Goal: Information Seeking & Learning: Learn about a topic

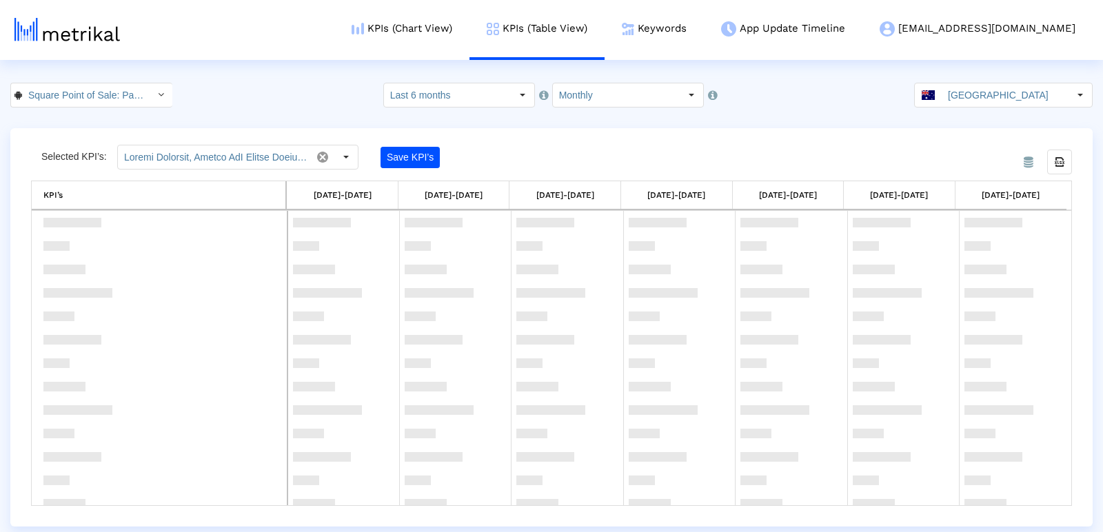
scroll to position [884, 0]
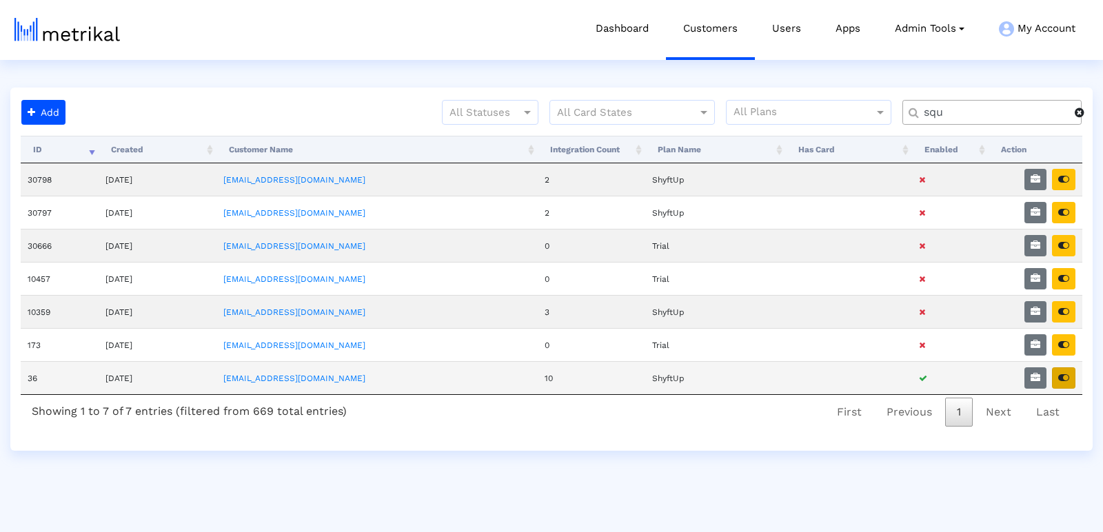
click at [1065, 373] on icon "button" at bounding box center [1063, 378] width 11 height 10
click at [925, 112] on input "squ" at bounding box center [994, 112] width 161 height 14
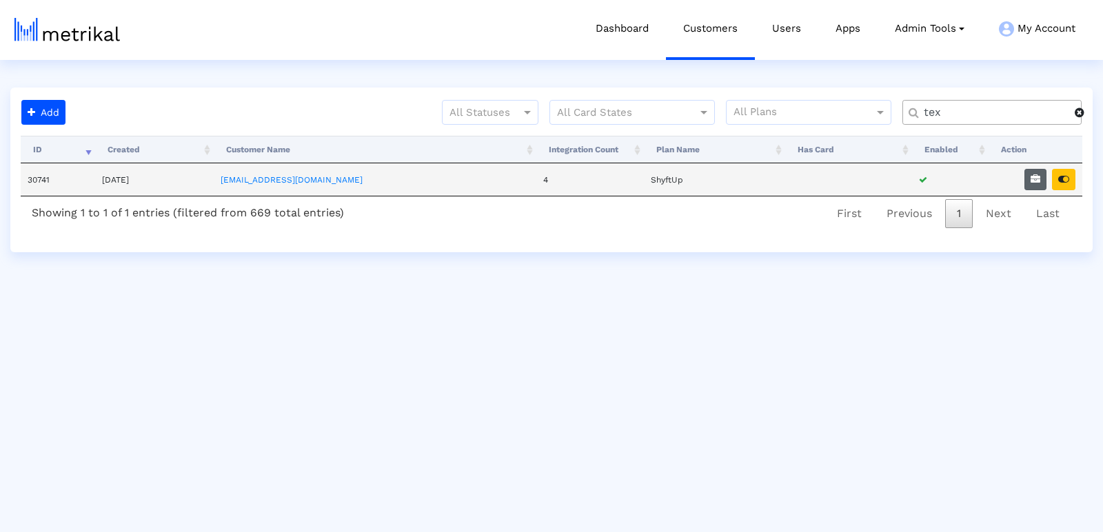
type input "tex"
click at [1030, 181] on button "button" at bounding box center [1035, 179] width 22 height 21
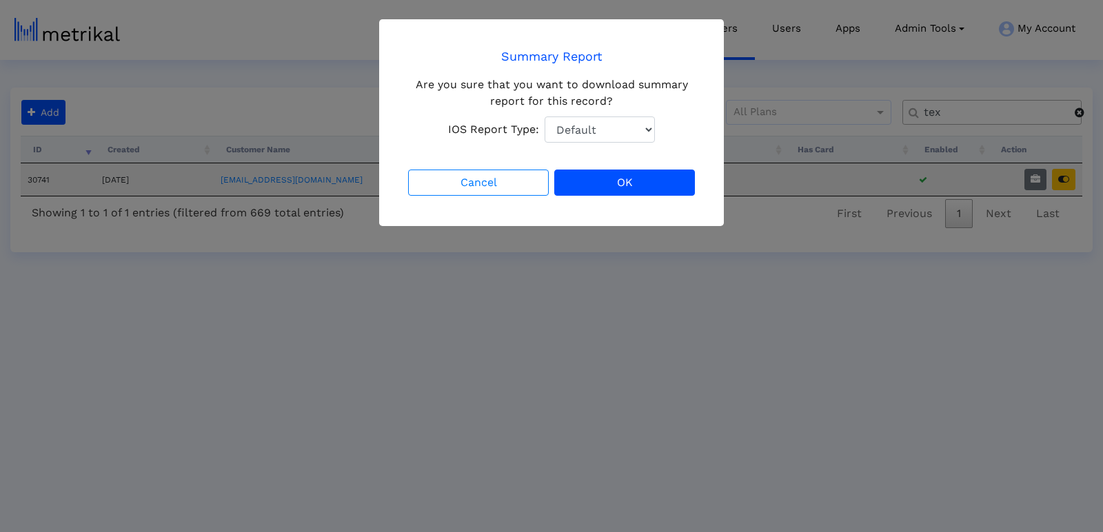
click at [569, 136] on select "Default Total Downloads New Downloads Redownloads" at bounding box center [600, 129] width 110 height 26
select select "1: 1"
click at [545, 116] on select "Default Total Downloads New Downloads Redownloads" at bounding box center [600, 129] width 110 height 26
click at [644, 183] on button "OK" at bounding box center [624, 183] width 141 height 26
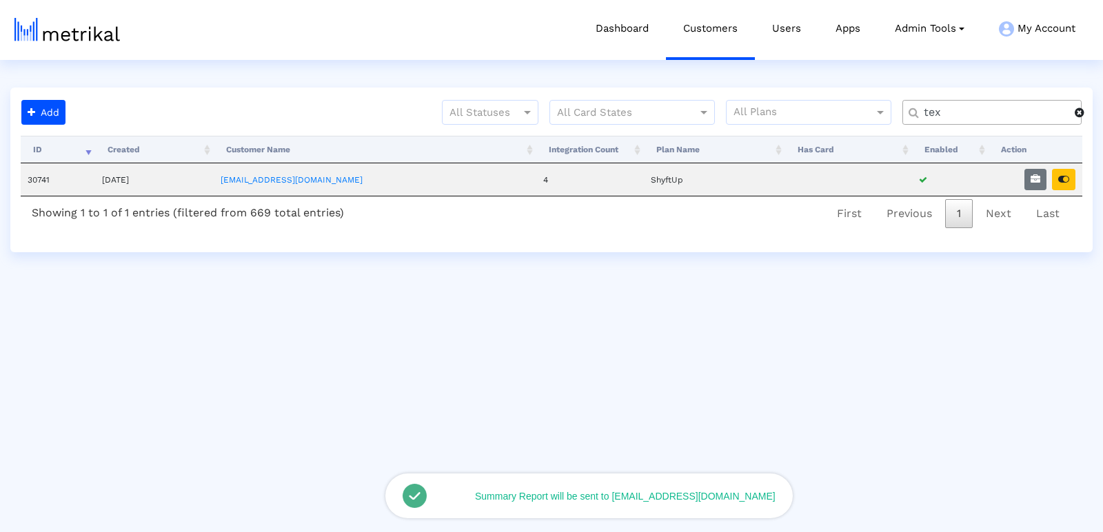
click at [1068, 181] on div "Processing... ID Created Customer Name Integration Count Plan Name Has Card Ena…" at bounding box center [551, 184] width 1061 height 96
click at [1067, 179] on icon "button" at bounding box center [1063, 179] width 11 height 10
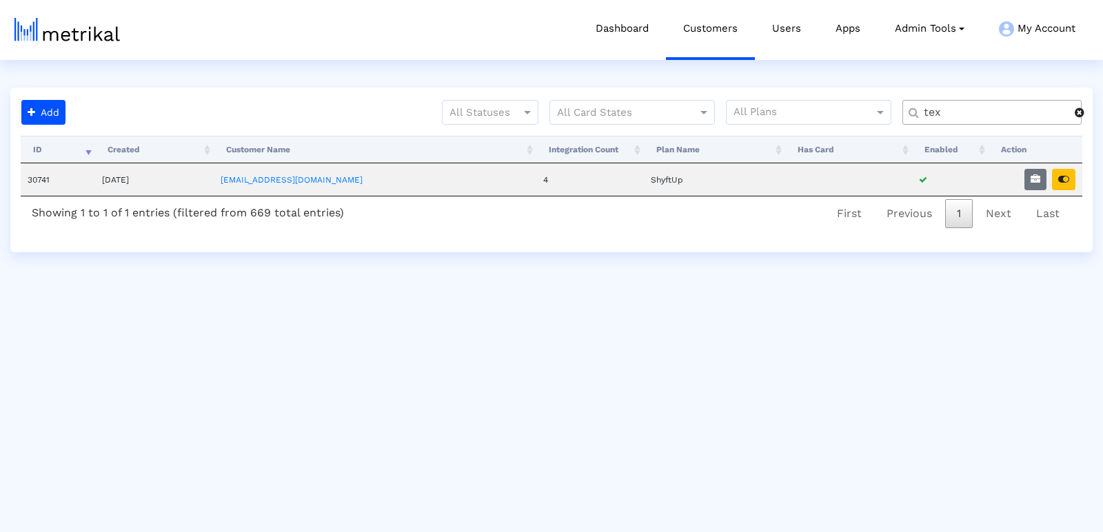
click at [939, 112] on input "tex" at bounding box center [994, 112] width 161 height 14
click at [1074, 183] on button "button" at bounding box center [1063, 179] width 23 height 21
click at [961, 112] on input "thumb" at bounding box center [994, 112] width 161 height 14
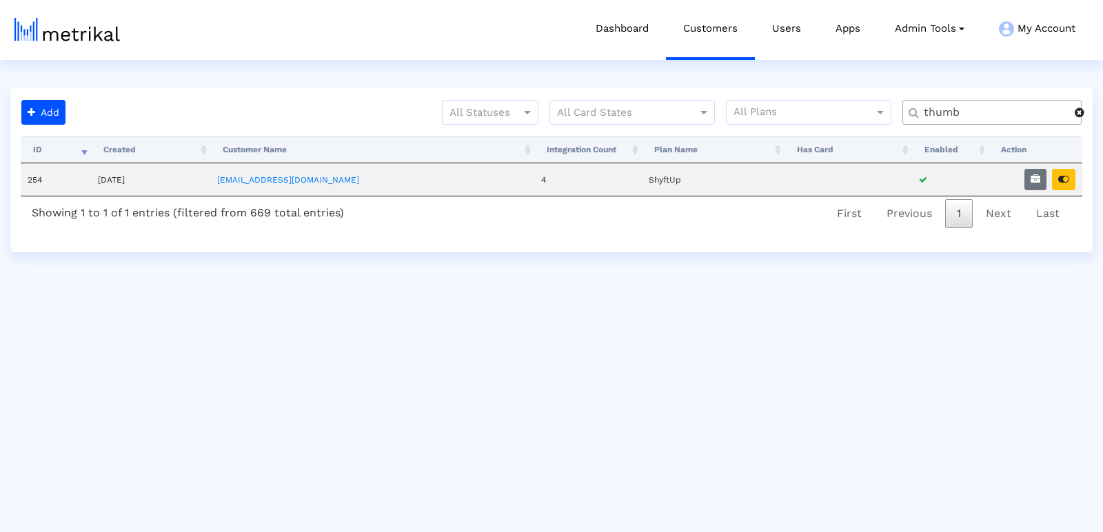
click at [961, 112] on input "thumb" at bounding box center [994, 112] width 161 height 14
type input "y"
type input "text"
click at [1061, 178] on icon "button" at bounding box center [1063, 179] width 11 height 10
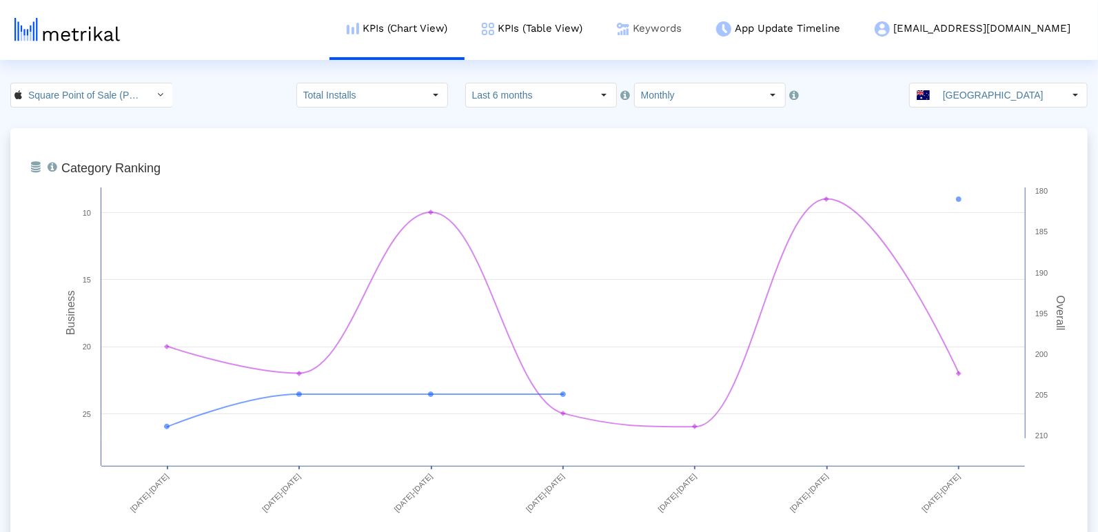
click at [699, 27] on link "Keywords" at bounding box center [649, 28] width 99 height 57
click at [699, 34] on link "Keywords" at bounding box center [649, 28] width 99 height 57
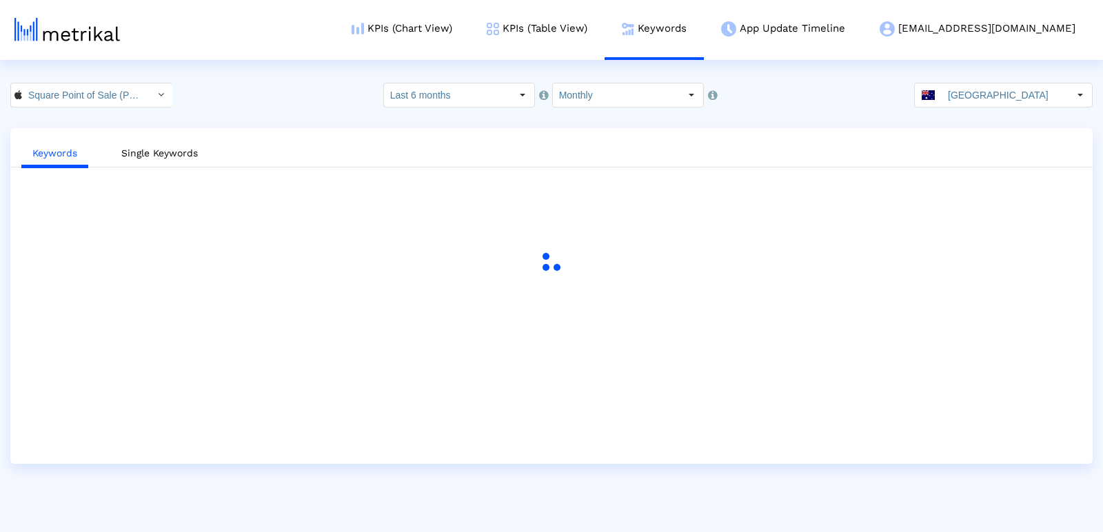
click at [110, 108] on crea-index "Square Point of Sale (POS) < 335393788 > Select how far back from today you wou…" at bounding box center [551, 273] width 1103 height 381
click at [112, 97] on input "Square Point of Sale (POS) < 335393788 >" at bounding box center [84, 94] width 124 height 23
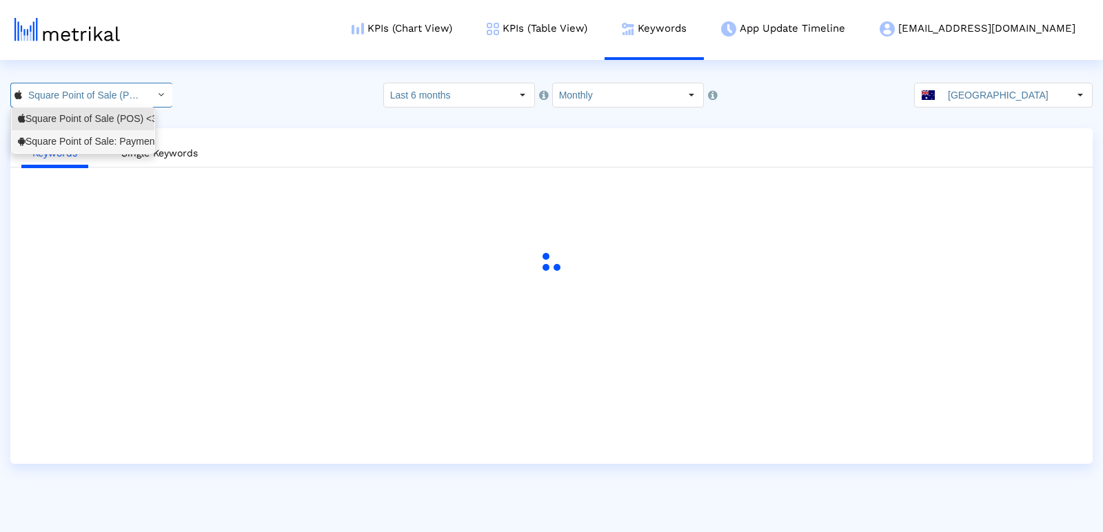
click at [99, 139] on div "Square Point of Sale: Payment <com.squareup>" at bounding box center [83, 141] width 130 height 13
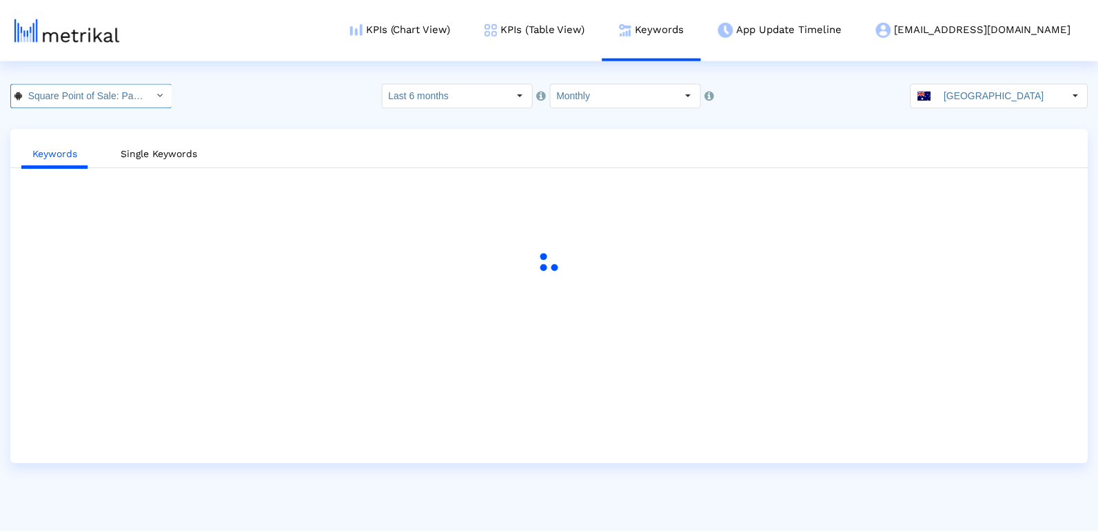
scroll to position [0, 112]
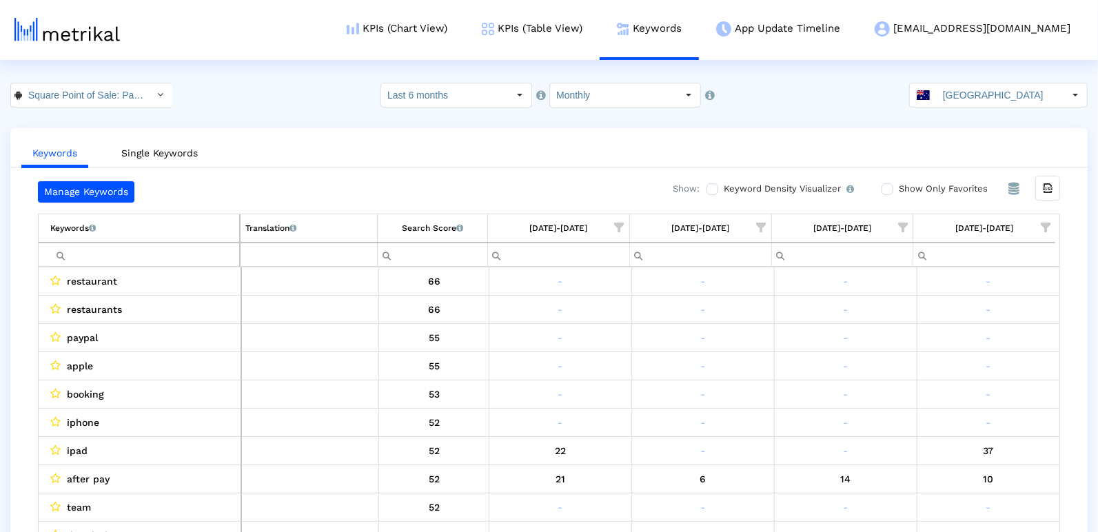
click at [1048, 227] on span "Show filter options for column '09/01/25-09/30/25'" at bounding box center [1046, 228] width 10 height 10
click at [925, 325] on div "Is One" at bounding box center [979, 324] width 123 height 27
click at [915, 354] on span "Filter options" at bounding box center [911, 352] width 15 height 15
click at [913, 378] on span "Filter options" at bounding box center [911, 380] width 15 height 15
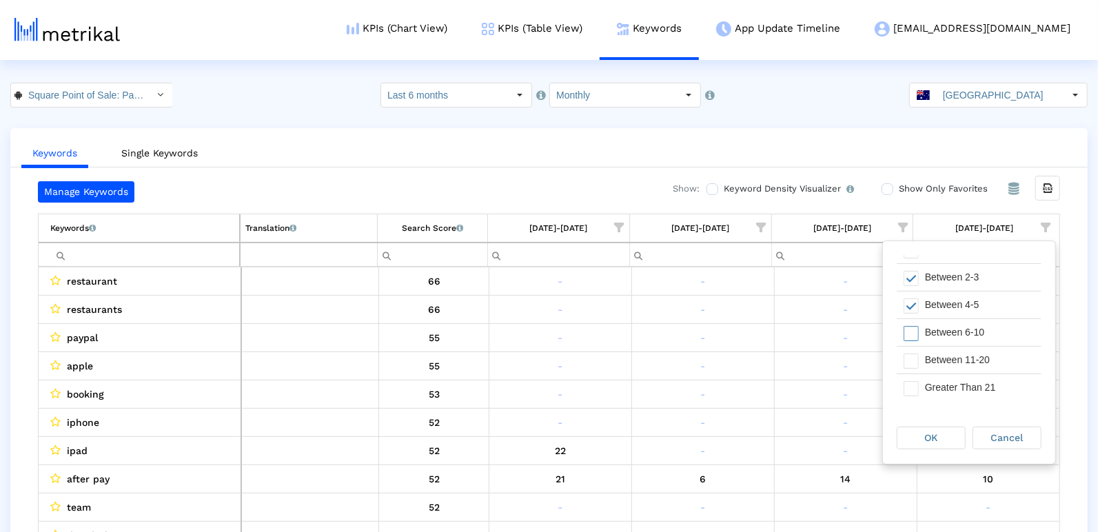
click at [922, 321] on div "Between 6-10" at bounding box center [979, 332] width 123 height 27
click at [917, 434] on div "OK" at bounding box center [931, 437] width 68 height 21
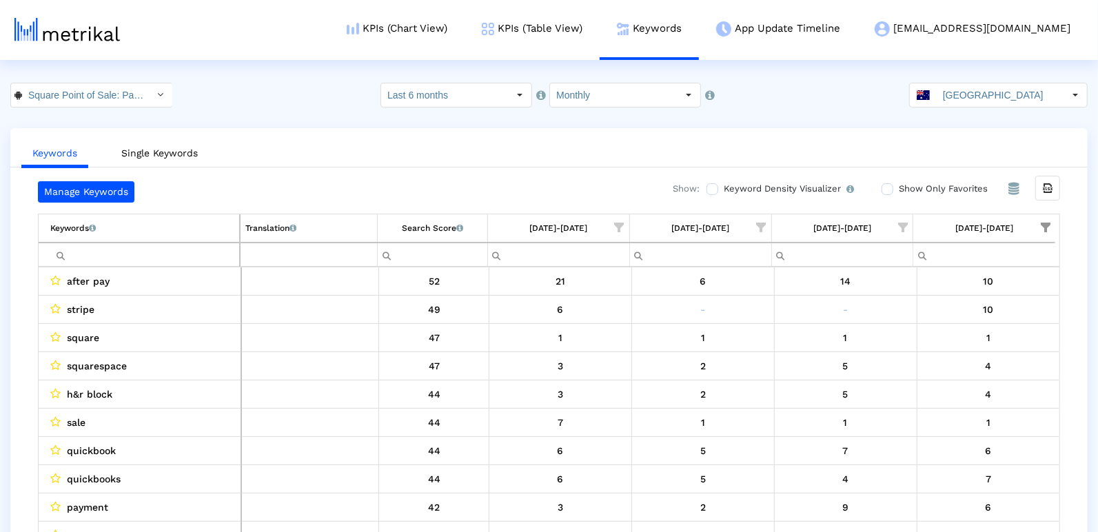
click at [136, 250] on input "Filter cell" at bounding box center [144, 254] width 189 height 23
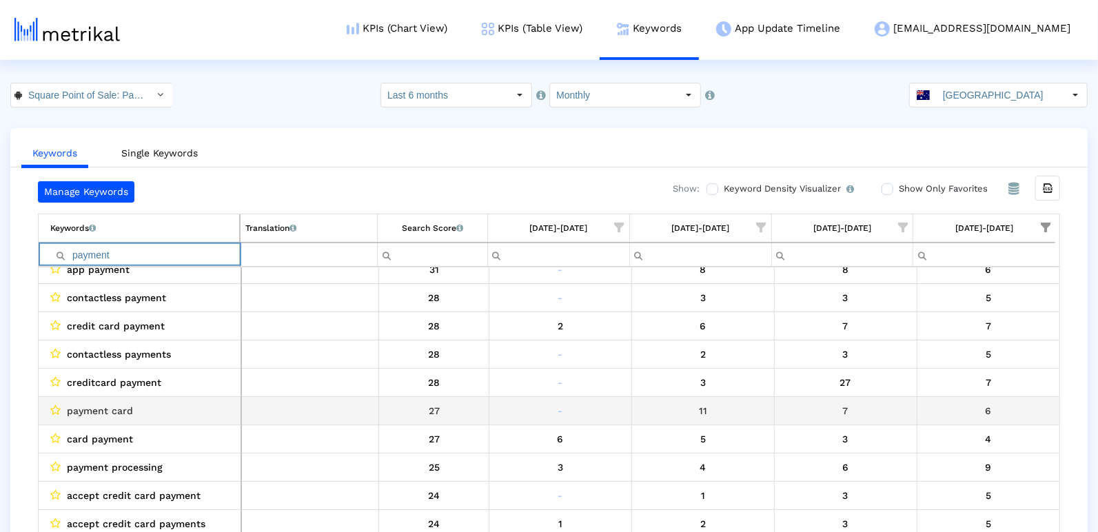
scroll to position [268, 0]
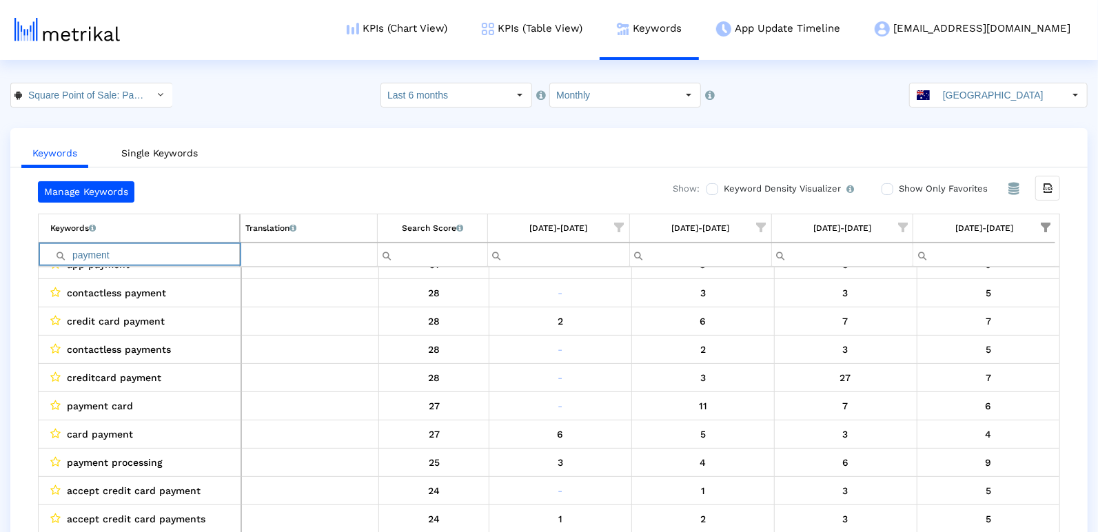
click at [146, 250] on input "payment" at bounding box center [144, 254] width 189 height 23
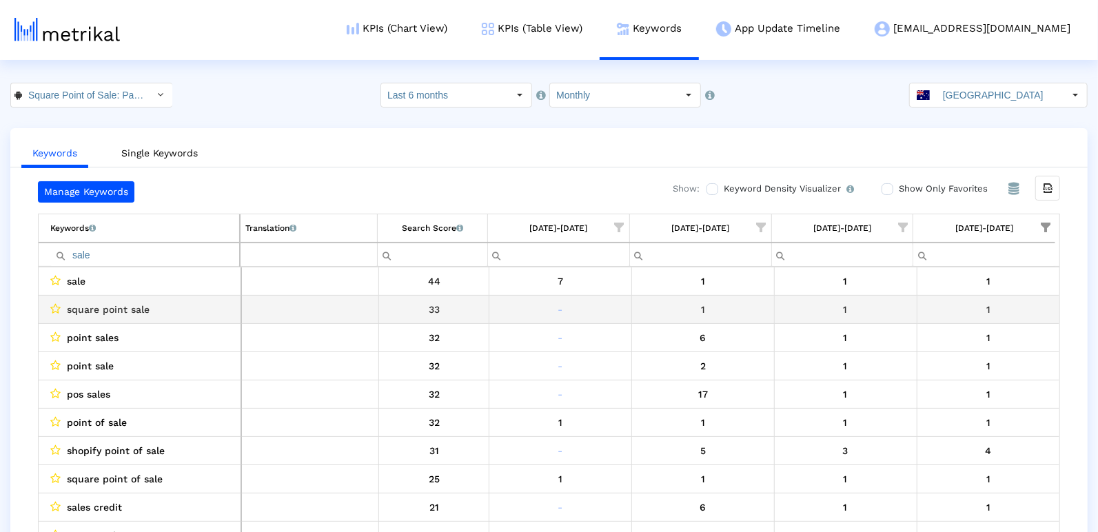
click at [163, 303] on div "square point sale" at bounding box center [142, 310] width 185 height 18
click at [162, 302] on div "square point sale" at bounding box center [142, 310] width 185 height 18
click at [161, 301] on div "square point sale" at bounding box center [142, 310] width 185 height 18
click at [132, 305] on span "square point sale" at bounding box center [108, 310] width 83 height 18
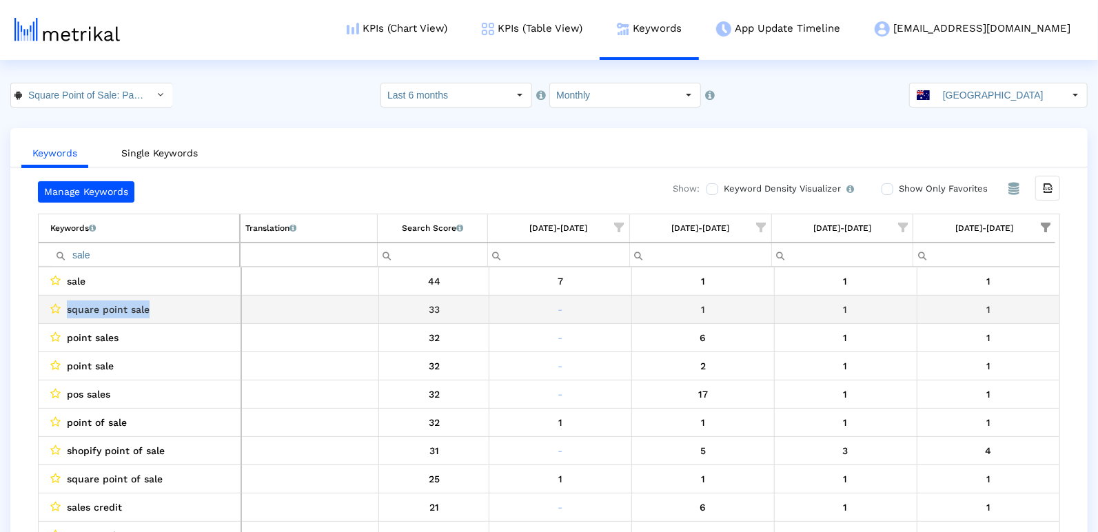
click at [132, 305] on span "square point sale" at bounding box center [108, 310] width 83 height 18
copy span "square point sale"
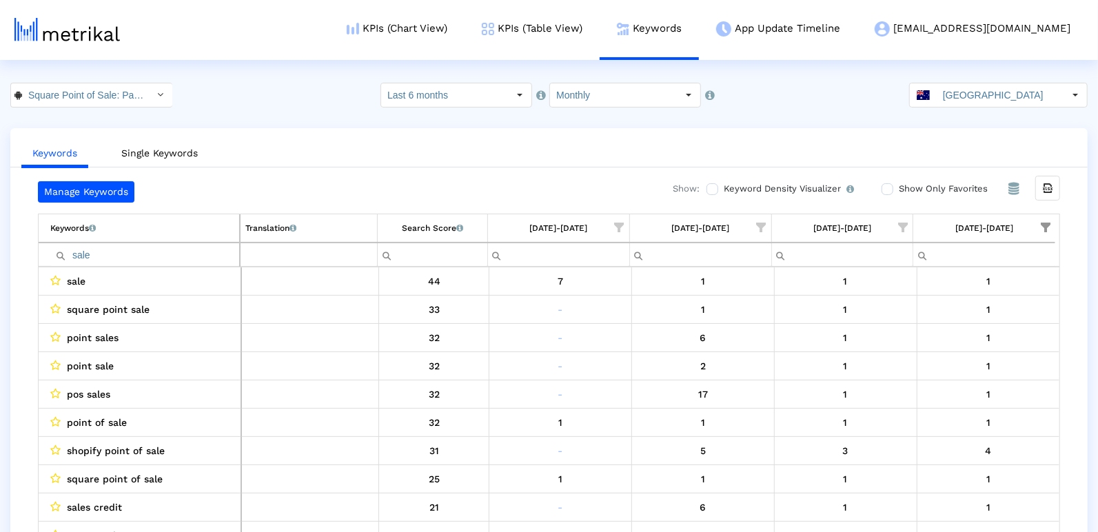
click at [185, 254] on input "sale" at bounding box center [144, 254] width 189 height 23
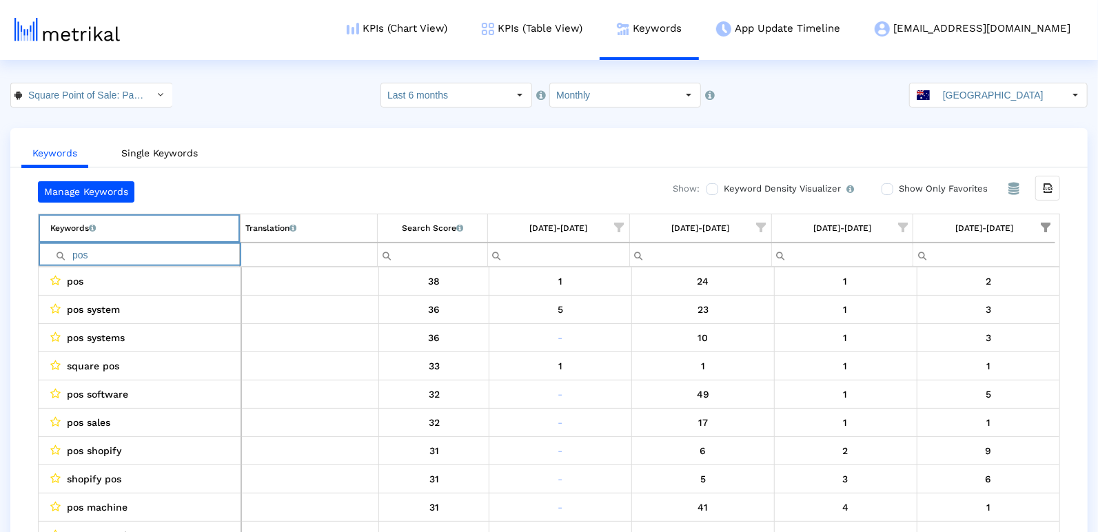
click at [197, 237] on td "Keywords List of keywords that are currently being tracked in Mobile Action." at bounding box center [139, 228] width 201 height 28
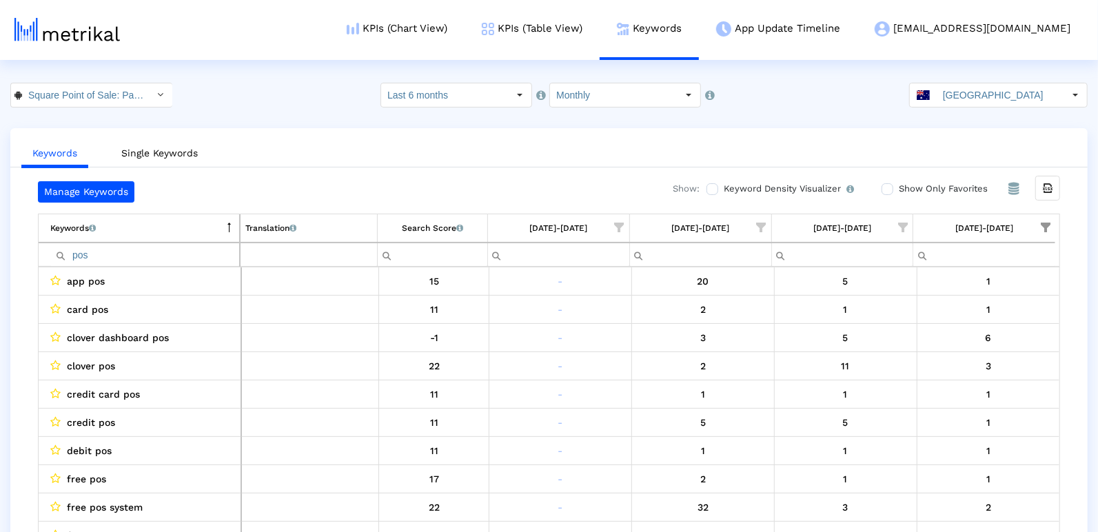
click at [438, 238] on td "Search Score An estimate of relative search volume of each keyword. It is on a …" at bounding box center [433, 228] width 110 height 28
click at [143, 250] on input "pos" at bounding box center [144, 254] width 189 height 23
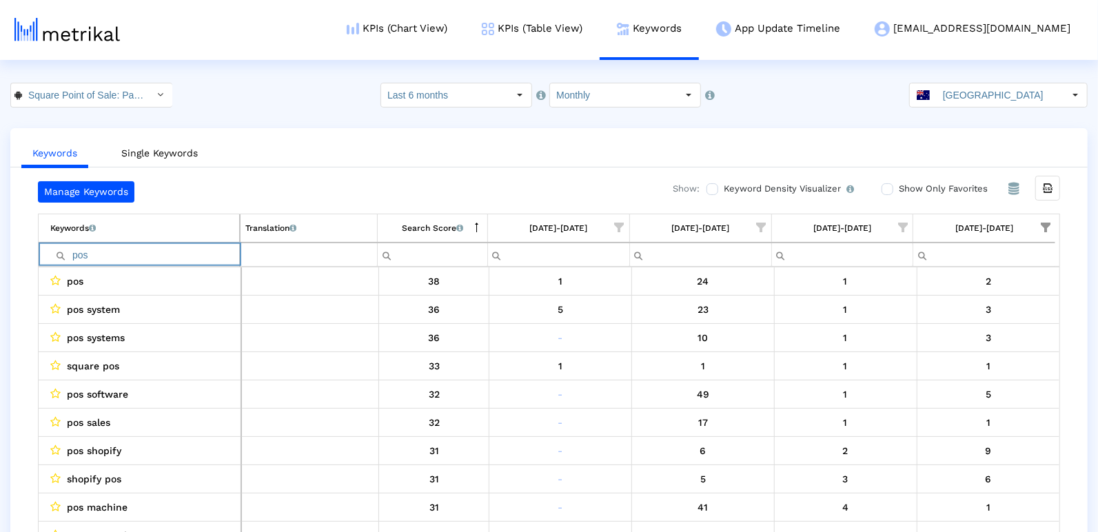
click at [143, 250] on input "pos" at bounding box center [144, 254] width 189 height 23
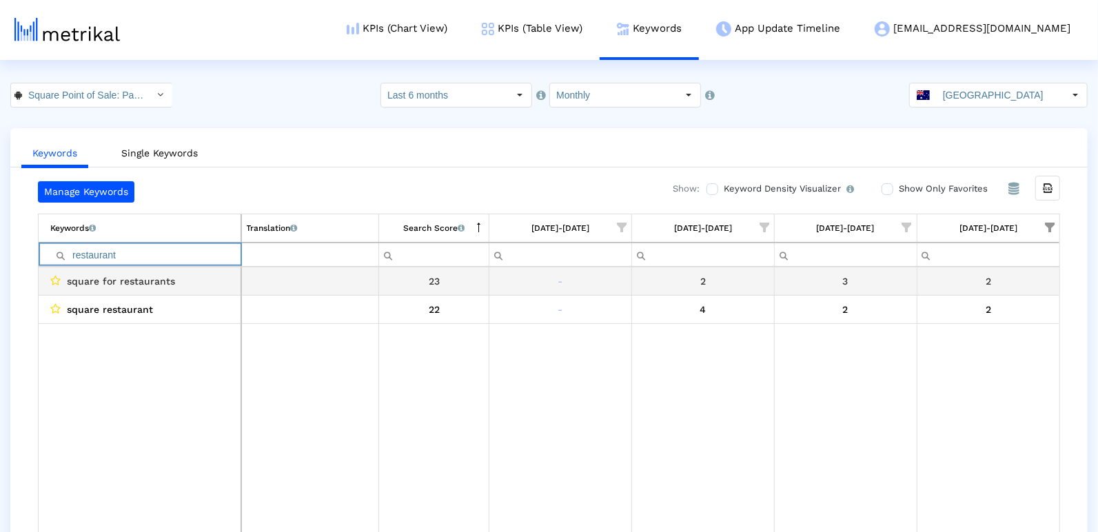
click at [134, 285] on span "square for restaurants" at bounding box center [121, 281] width 108 height 18
copy span "square for restaurants"
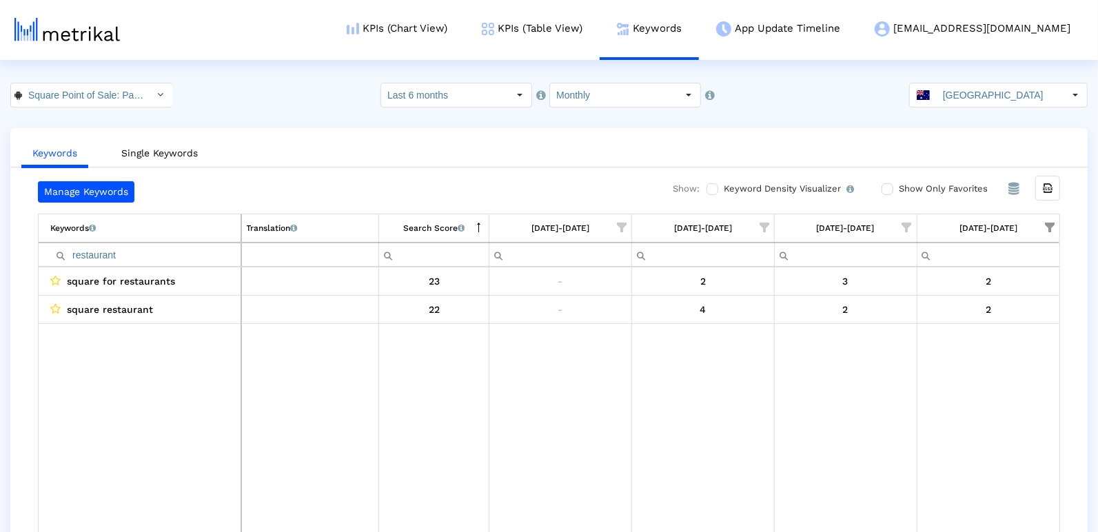
click at [147, 254] on input "restaurant" at bounding box center [145, 254] width 190 height 23
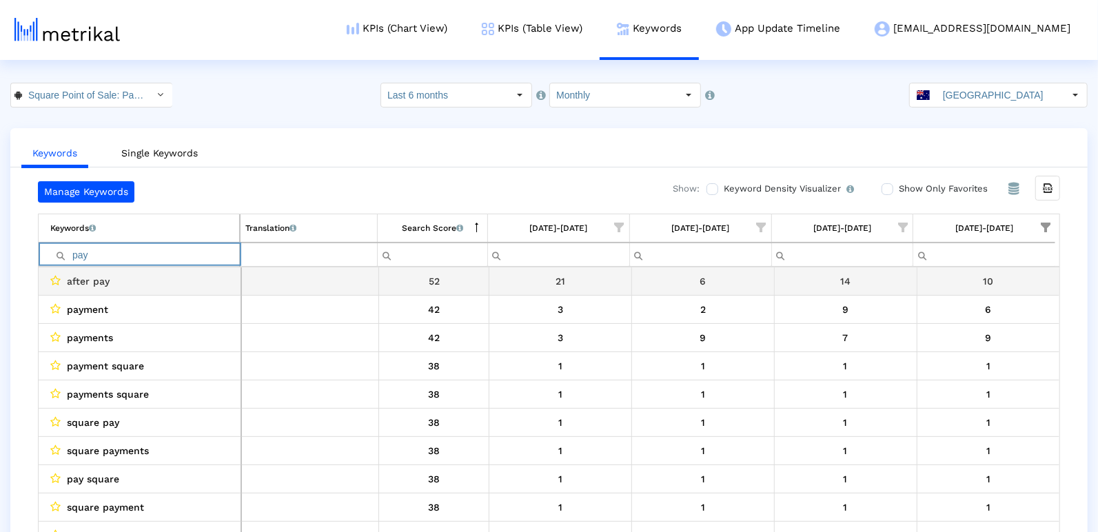
click at [81, 280] on span "after pay" at bounding box center [88, 281] width 43 height 18
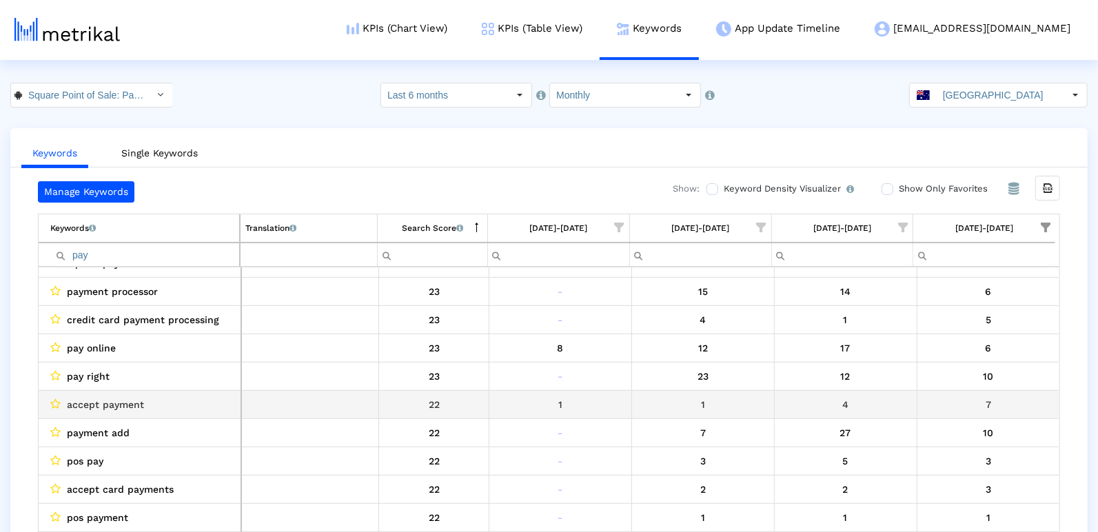
scroll to position [746, 0]
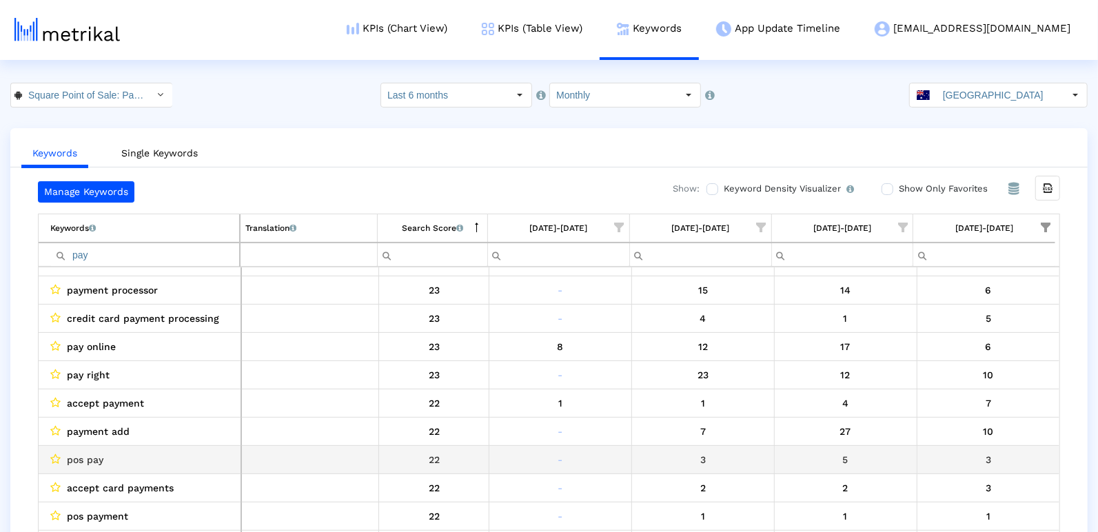
click at [87, 458] on span "pos pay" at bounding box center [85, 460] width 37 height 18
copy span "pos pay"
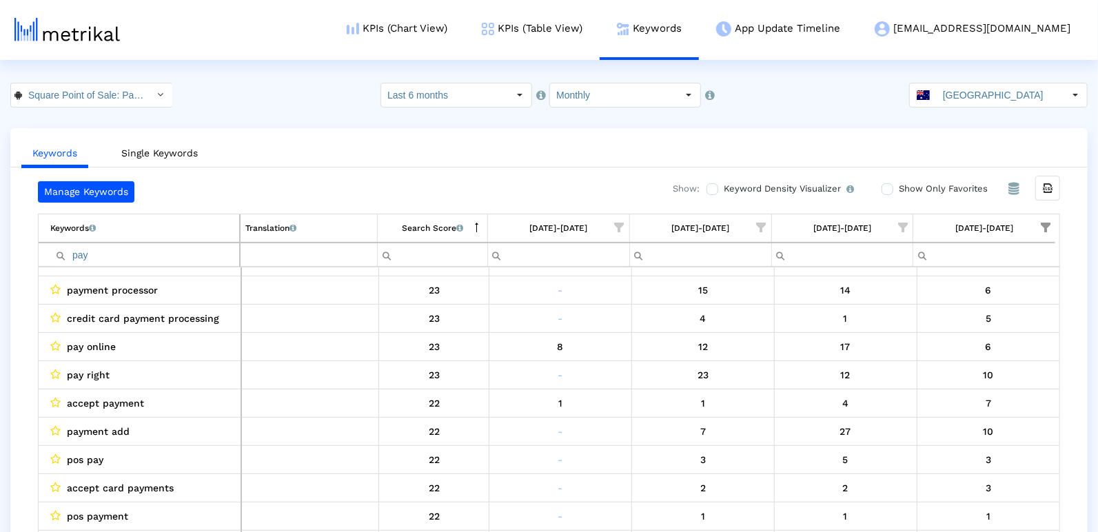
click at [86, 257] on input "pay" at bounding box center [144, 254] width 189 height 23
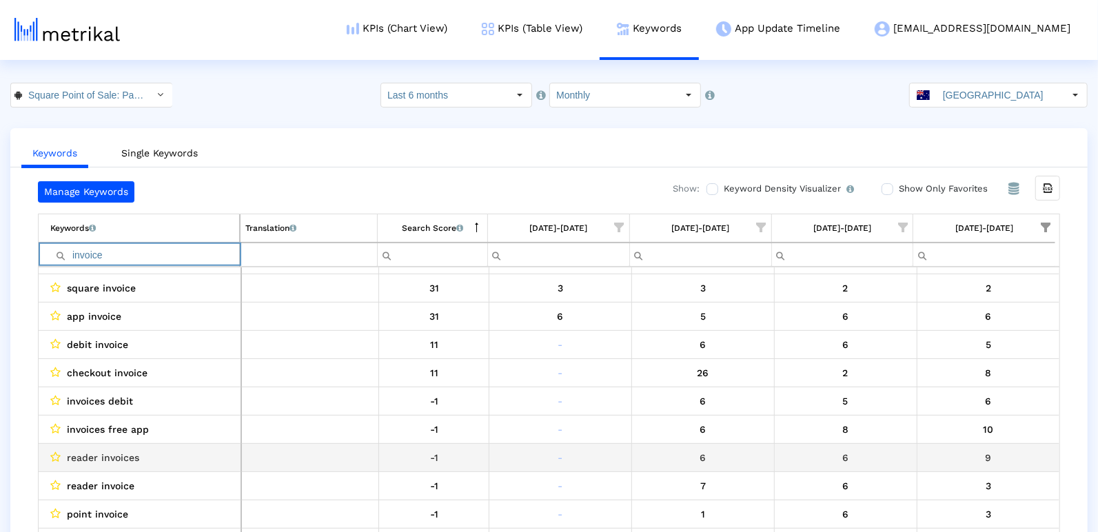
scroll to position [136, 0]
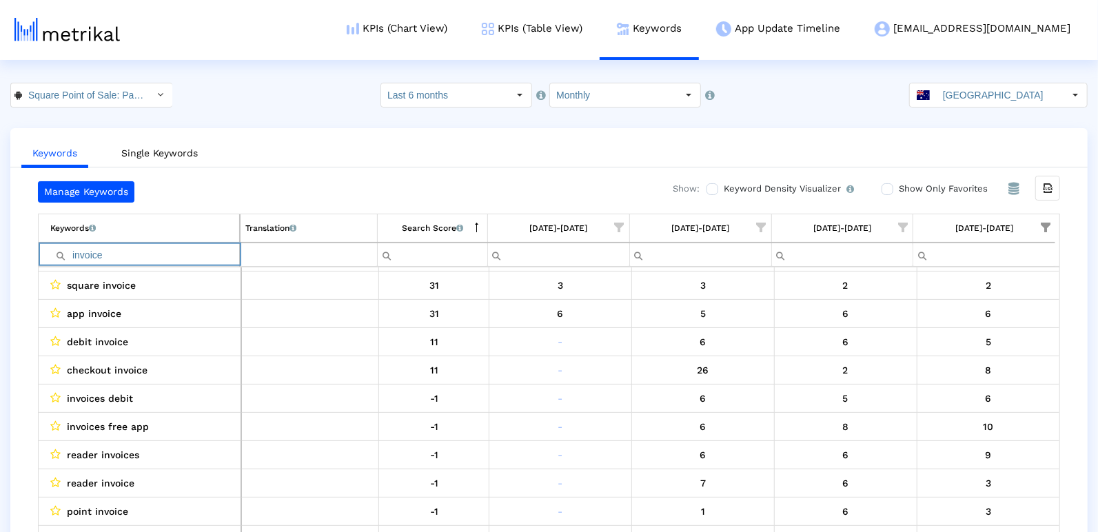
click at [107, 250] on input "invoice" at bounding box center [144, 254] width 189 height 23
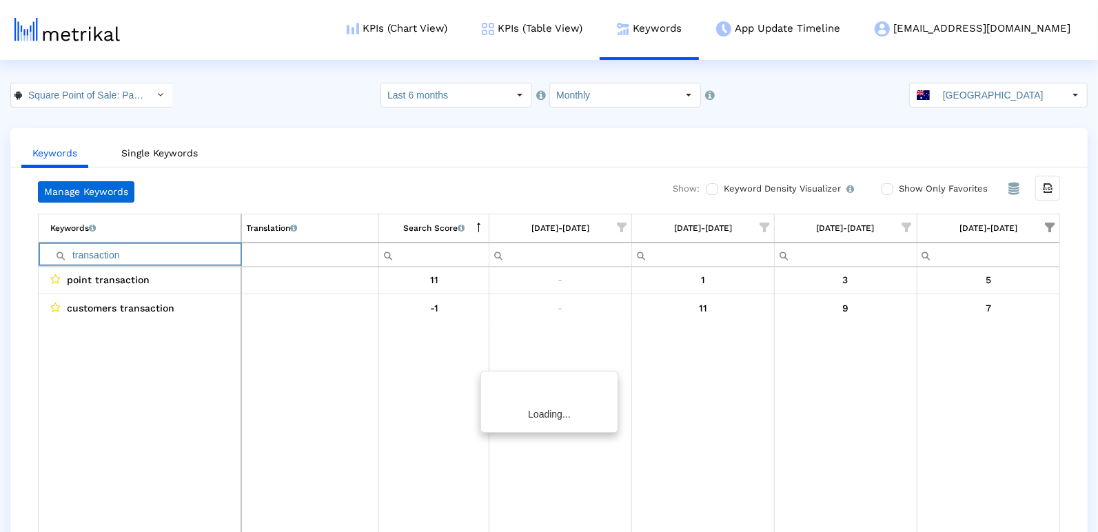
scroll to position [0, 0]
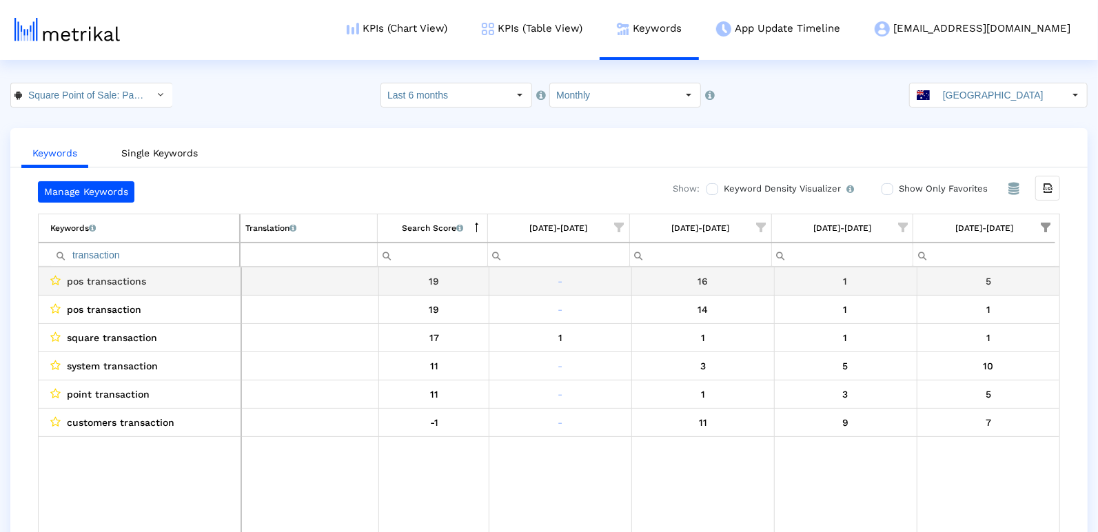
click at [175, 273] on div "pos transactions" at bounding box center [142, 281] width 185 height 18
copy span "pos transactions"
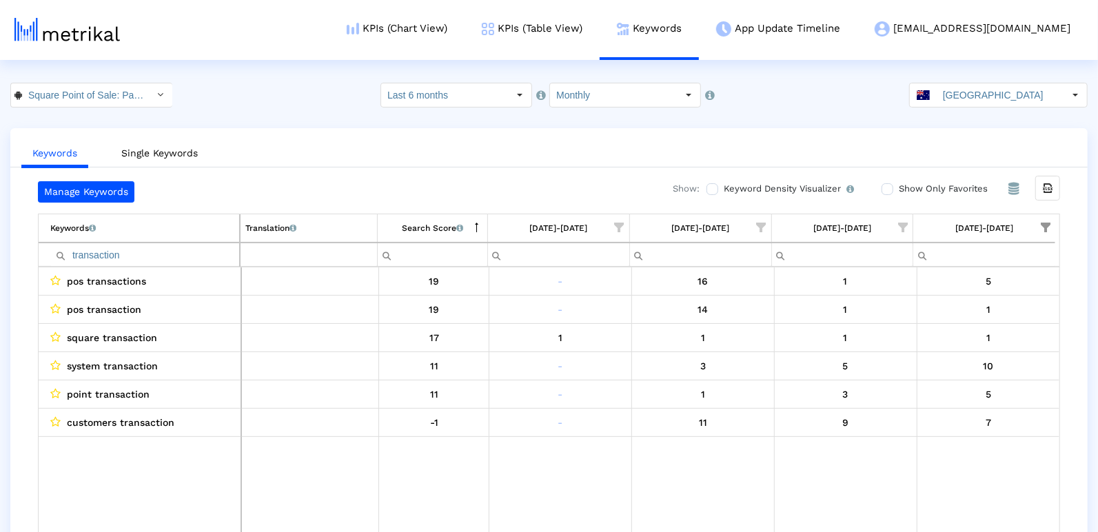
click at [112, 255] on input "transaction" at bounding box center [144, 254] width 189 height 23
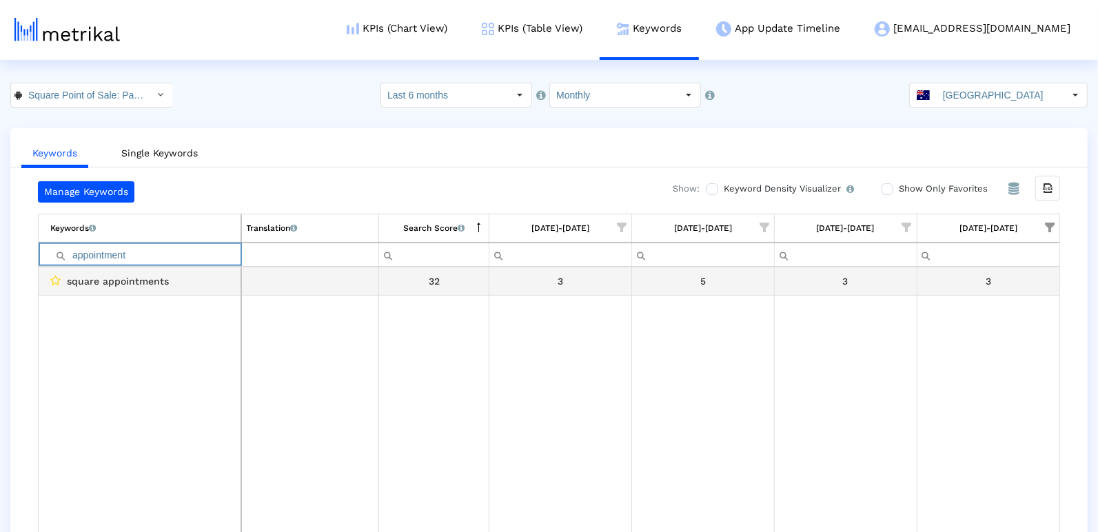
click at [153, 274] on span "square appointments" at bounding box center [118, 281] width 102 height 18
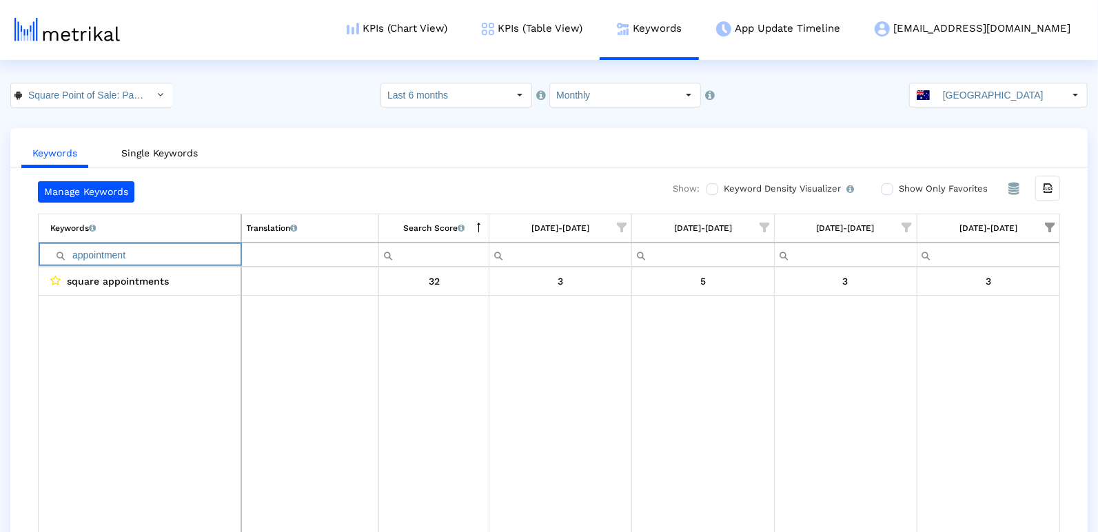
click at [138, 249] on input "appointment" at bounding box center [145, 254] width 190 height 23
click at [138, 249] on input "r" at bounding box center [145, 254] width 190 height 23
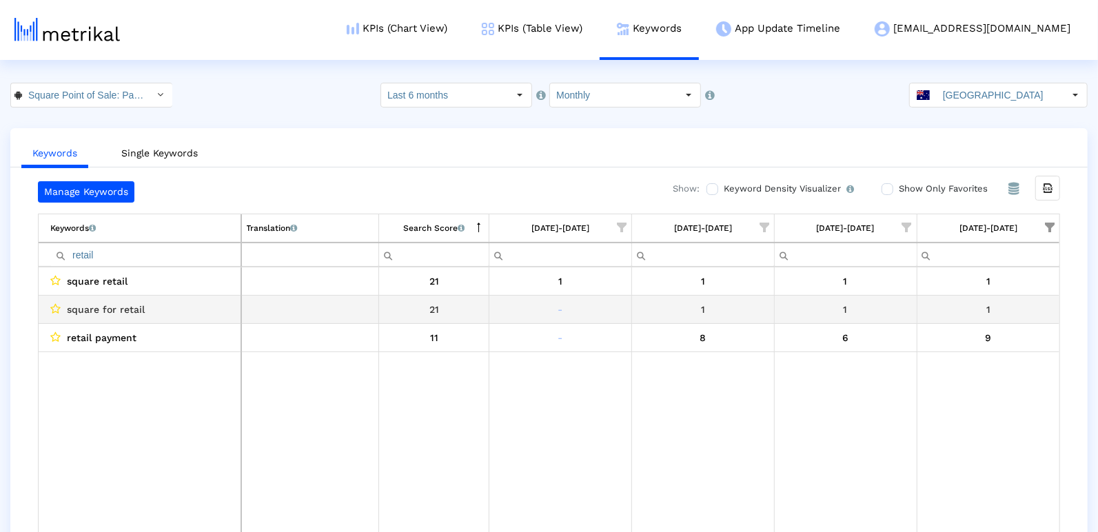
click at [136, 305] on span "square for retail" at bounding box center [106, 310] width 78 height 18
copy span "square for retail"
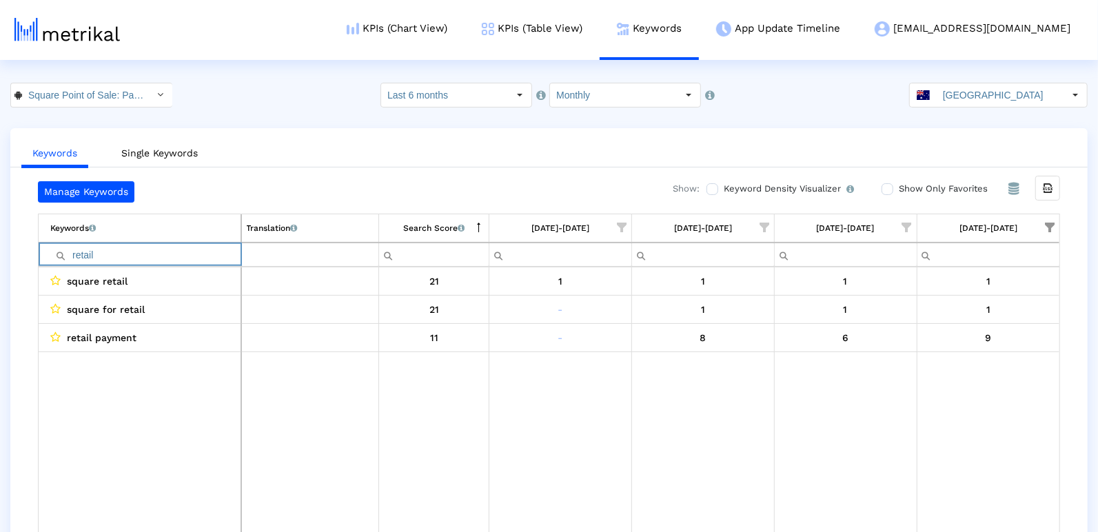
click at [128, 246] on input "retail" at bounding box center [145, 254] width 190 height 23
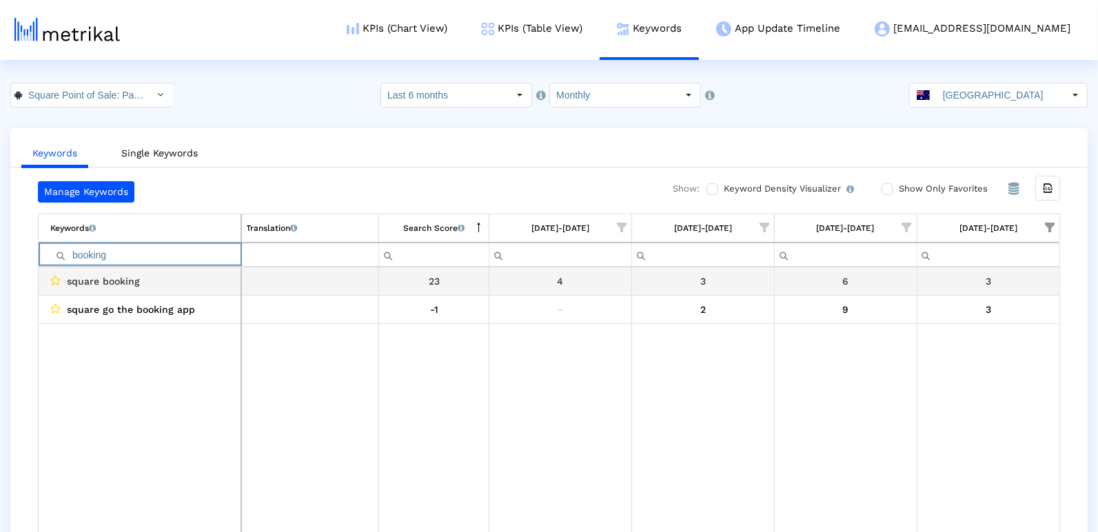
click at [88, 278] on span "square booking" at bounding box center [103, 281] width 73 height 18
copy span "square booking"
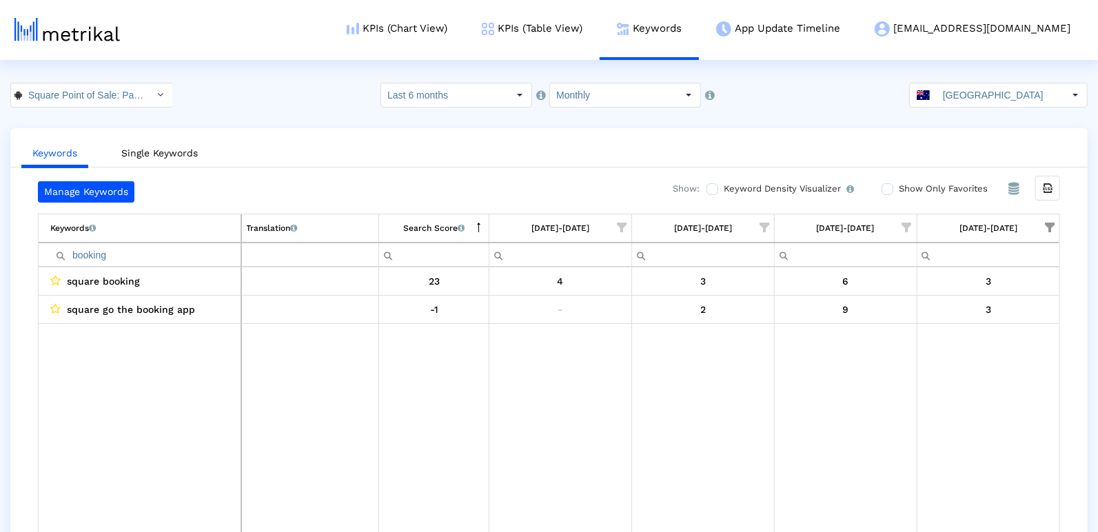
click at [128, 250] on input "booking" at bounding box center [145, 254] width 190 height 23
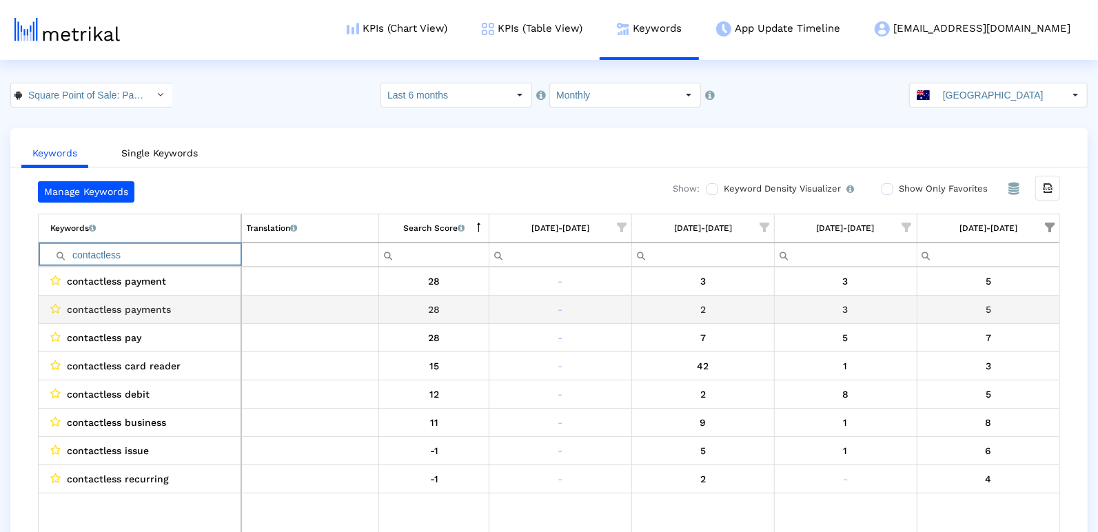
type input "contactless"
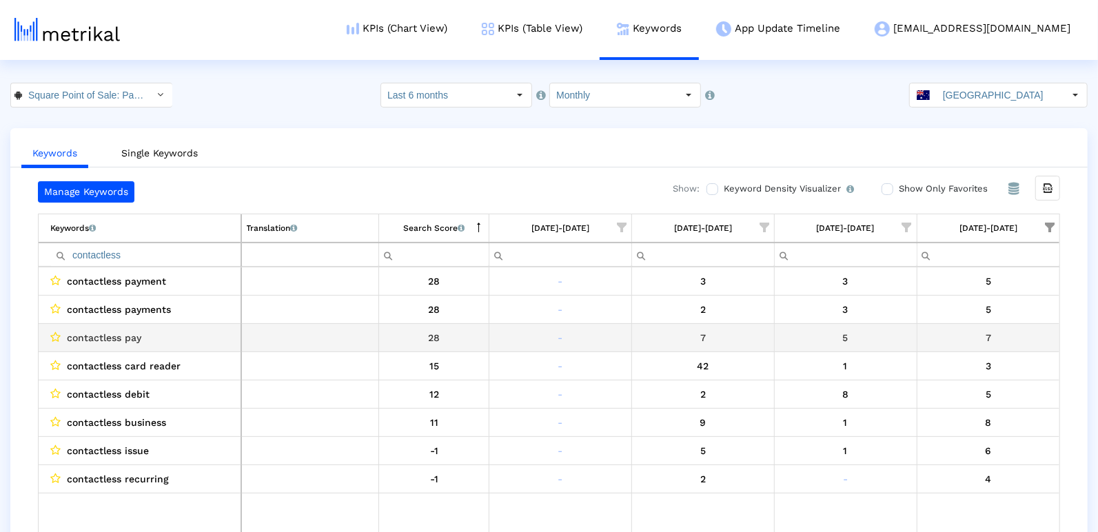
click at [110, 329] on span "contactless pay" at bounding box center [104, 338] width 74 height 18
copy span "contactless pay"
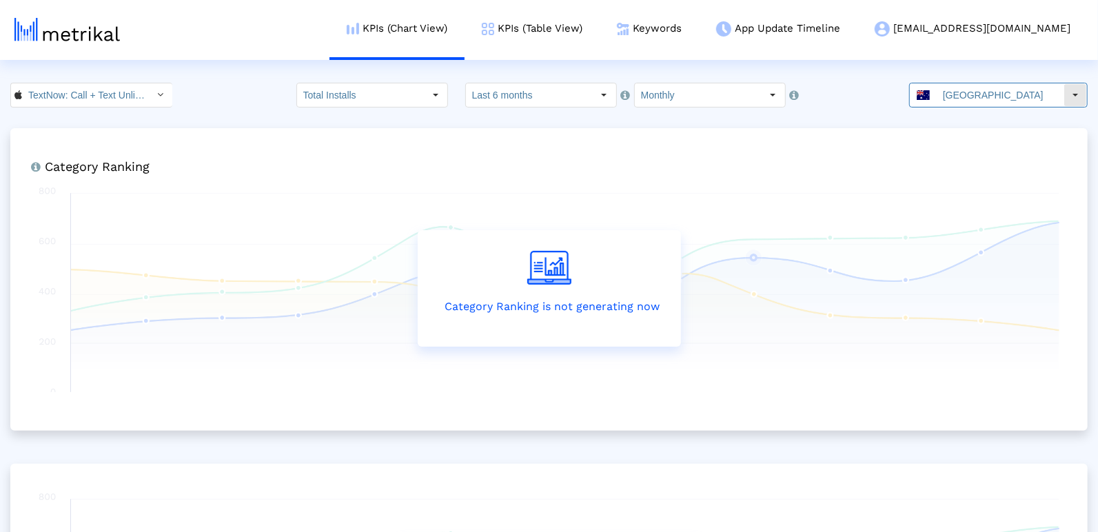
click at [985, 99] on input "Australia" at bounding box center [1000, 94] width 127 height 23
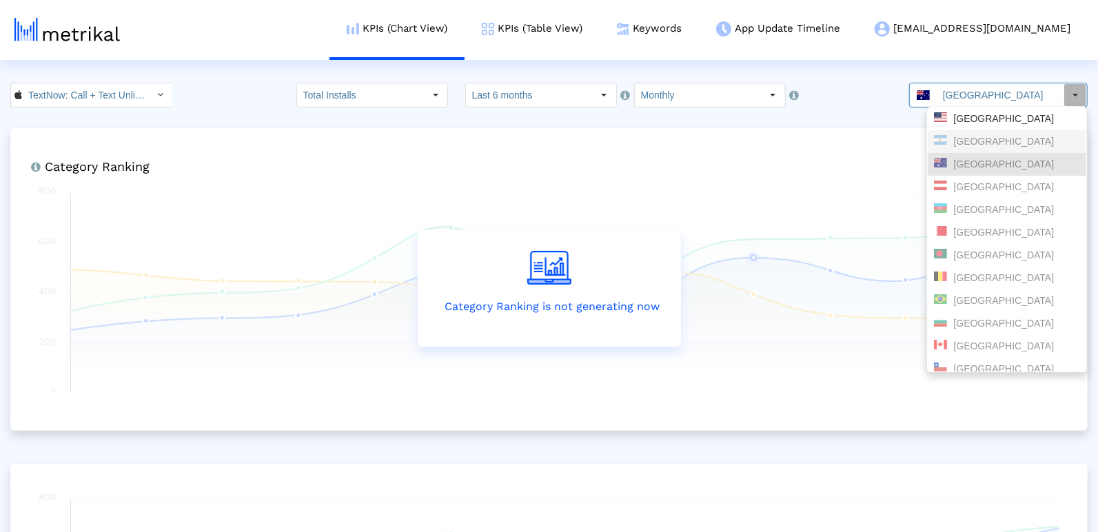
click at [969, 115] on div "[GEOGRAPHIC_DATA]" at bounding box center [1007, 118] width 146 height 13
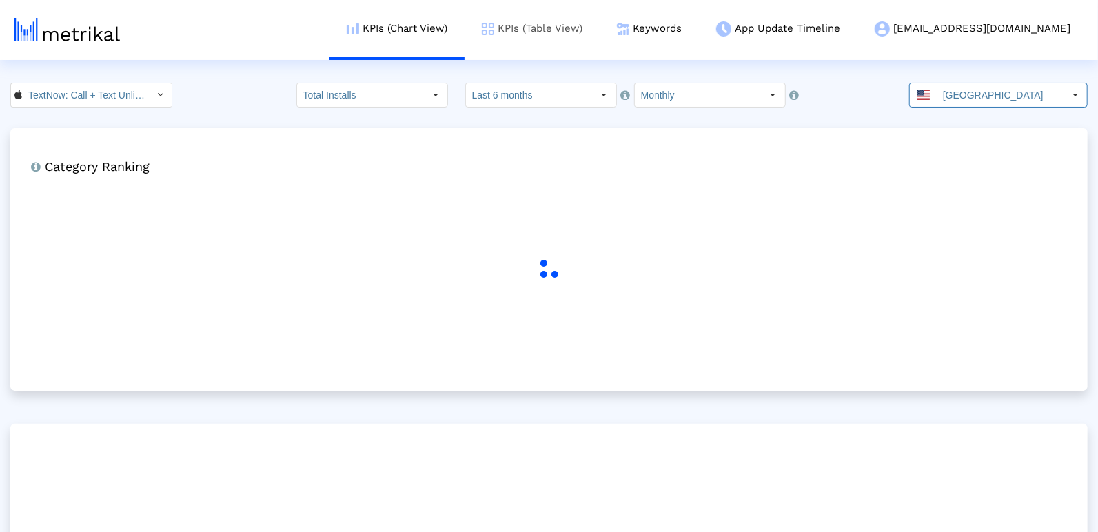
click at [561, 29] on link "KPIs (Table View)" at bounding box center [532, 28] width 135 height 57
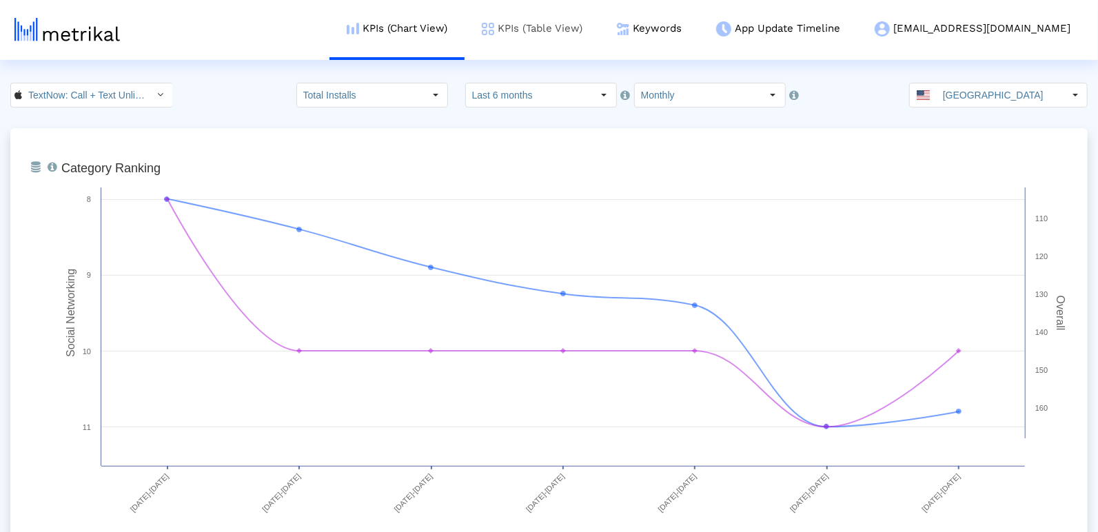
click at [600, 20] on link "KPIs (Table View)" at bounding box center [532, 28] width 135 height 57
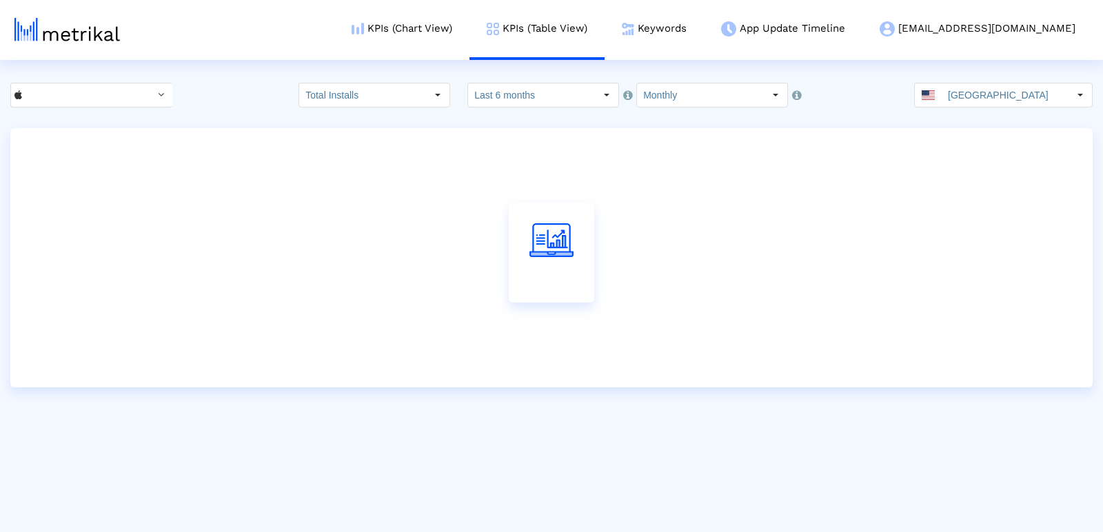
click at [684, 103] on div "Total Installs Select how far back from today you would like to view the data b…" at bounding box center [551, 95] width 1103 height 25
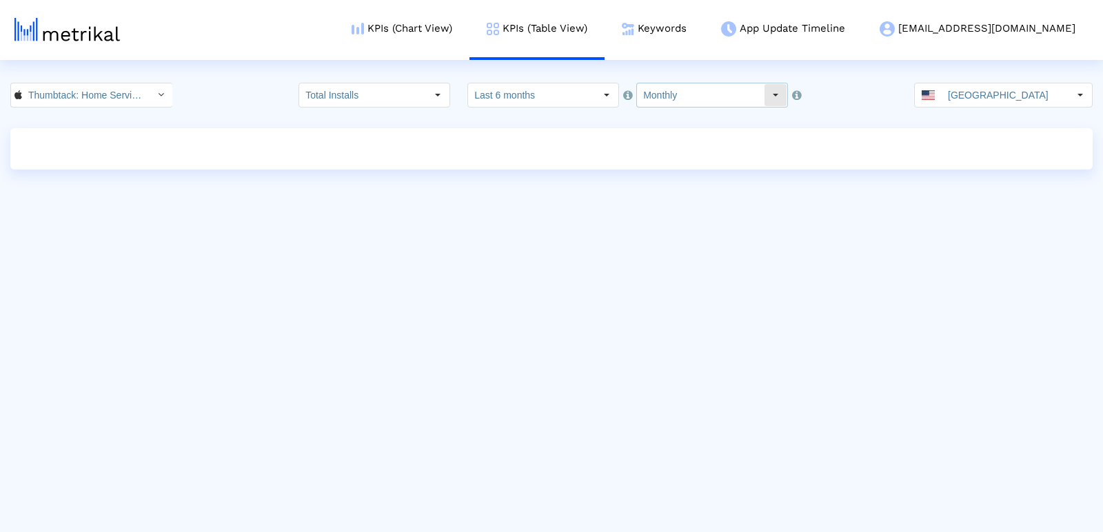
click at [666, 88] on input "Monthly" at bounding box center [700, 94] width 127 height 23
drag, startPoint x: 664, startPoint y: 123, endPoint x: 709, endPoint y: 123, distance: 44.8
click at [664, 122] on div "Weekly" at bounding box center [695, 119] width 132 height 23
type input "Weekly"
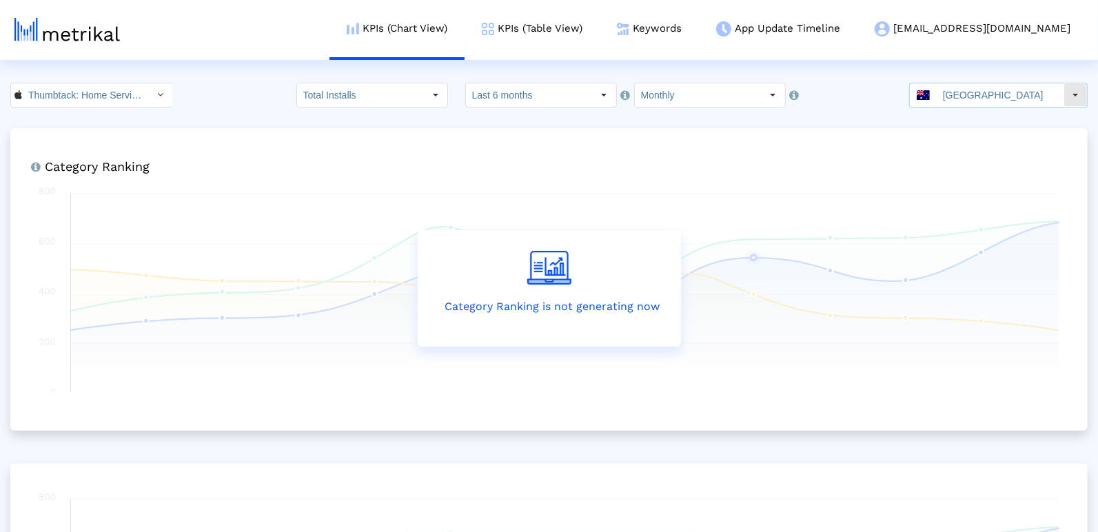
click at [1044, 97] on input "[GEOGRAPHIC_DATA]" at bounding box center [1000, 94] width 127 height 23
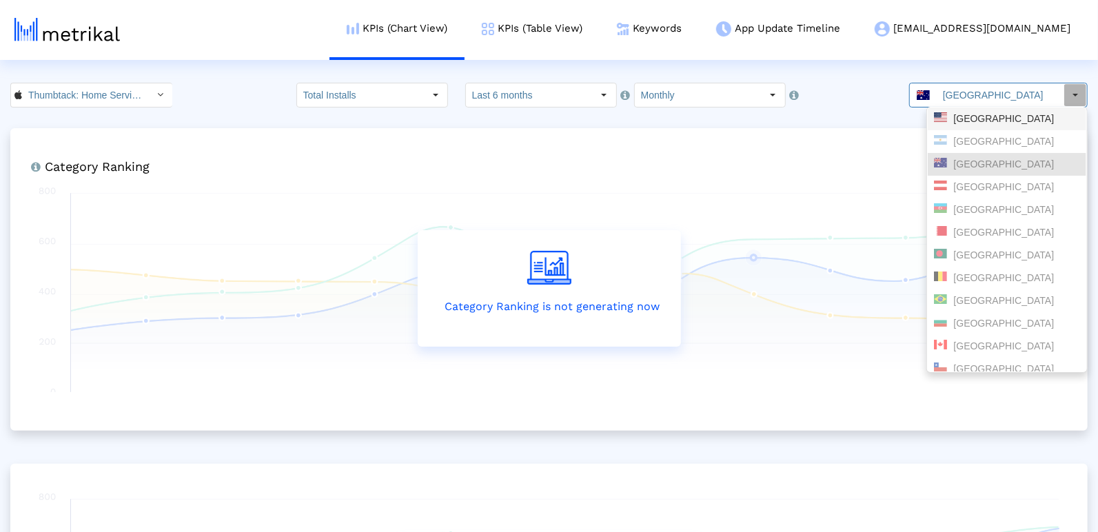
click at [973, 114] on div "[GEOGRAPHIC_DATA]" at bounding box center [1007, 118] width 146 height 13
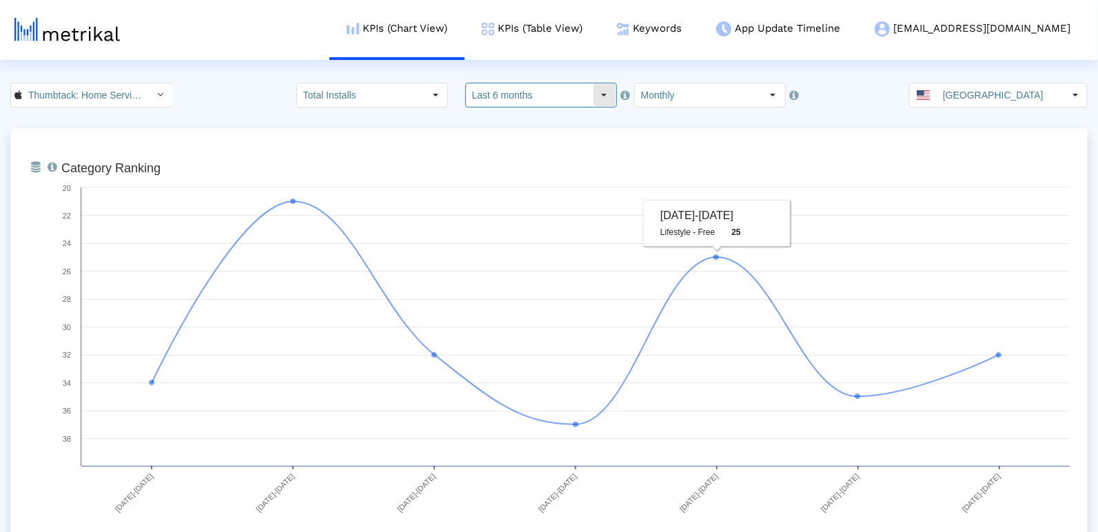
click at [565, 99] on input "Last 6 months" at bounding box center [529, 94] width 127 height 23
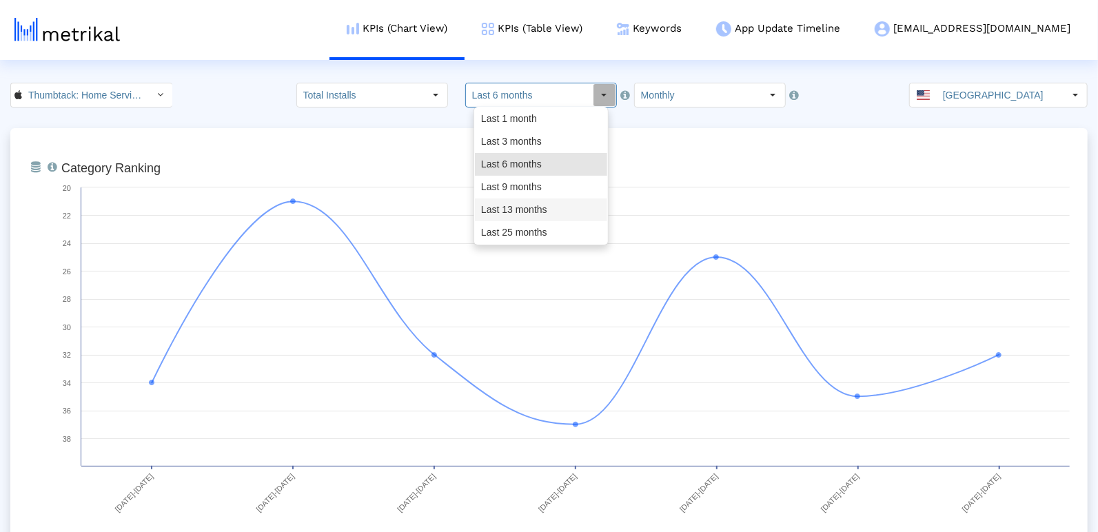
click at [536, 207] on div "Last 13 months" at bounding box center [541, 210] width 132 height 23
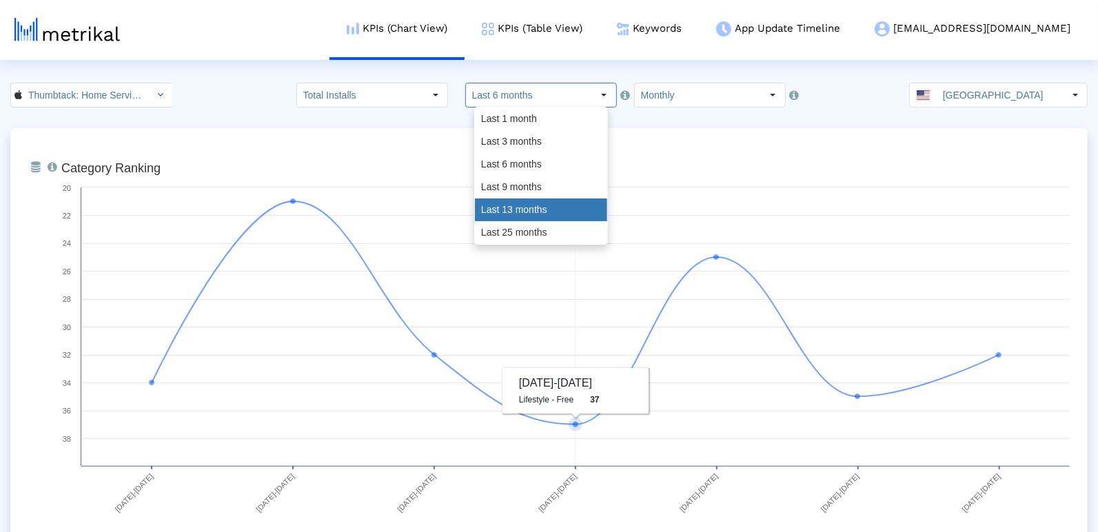
type input "Last 13 months"
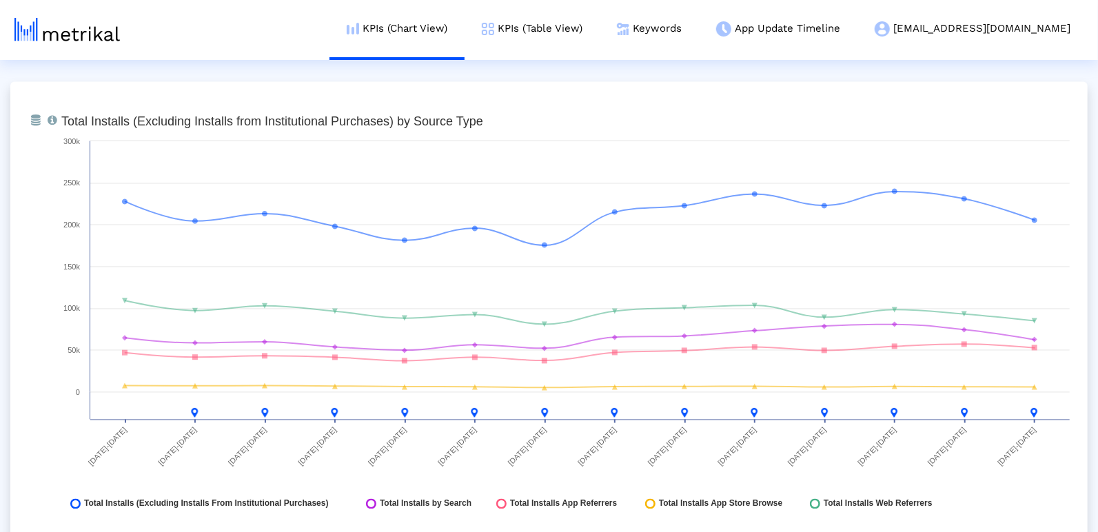
scroll to position [1552, 0]
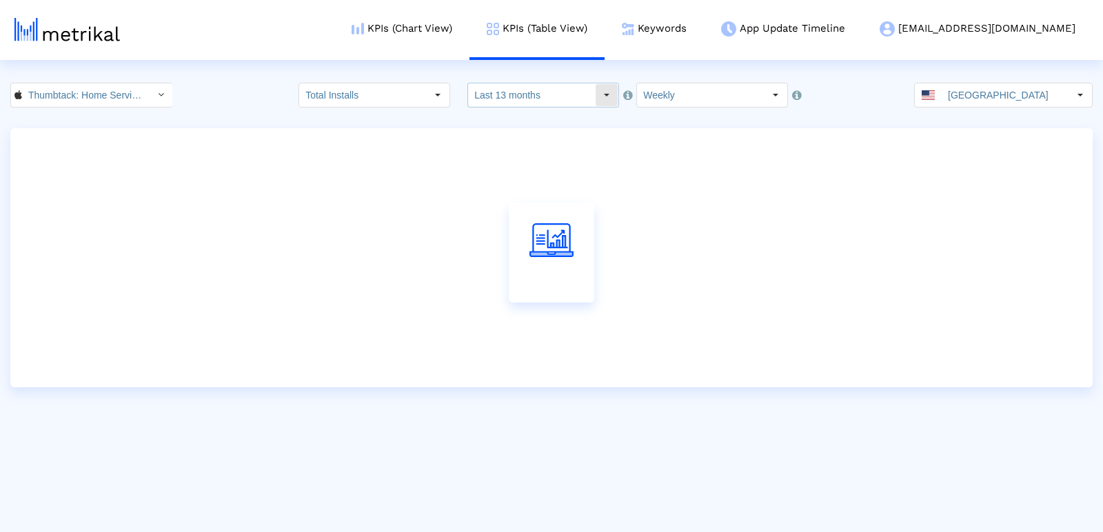
click at [539, 100] on input "Last 13 months" at bounding box center [531, 94] width 127 height 23
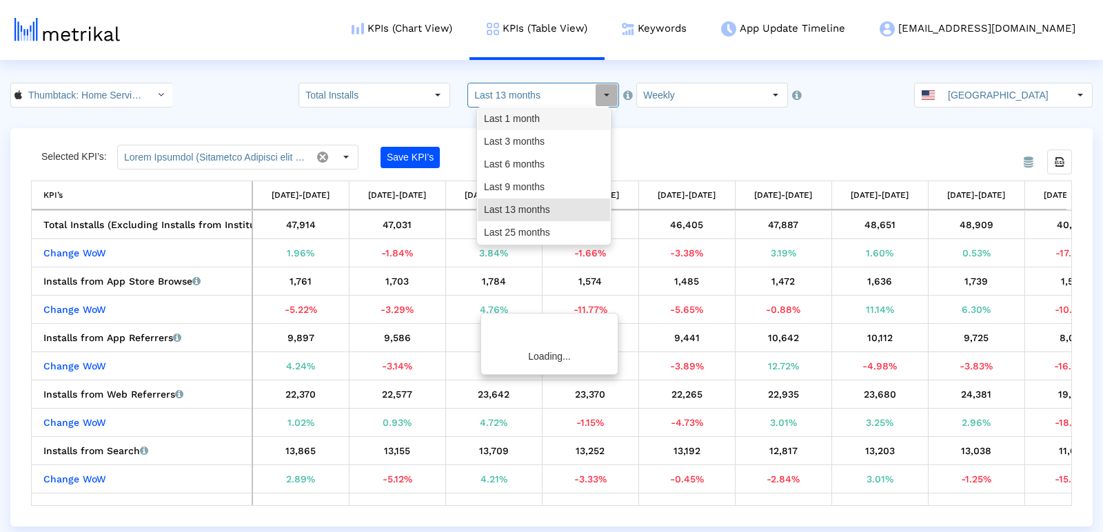
click at [537, 125] on div "Last 1 month" at bounding box center [544, 119] width 132 height 23
type input "Last 1 month"
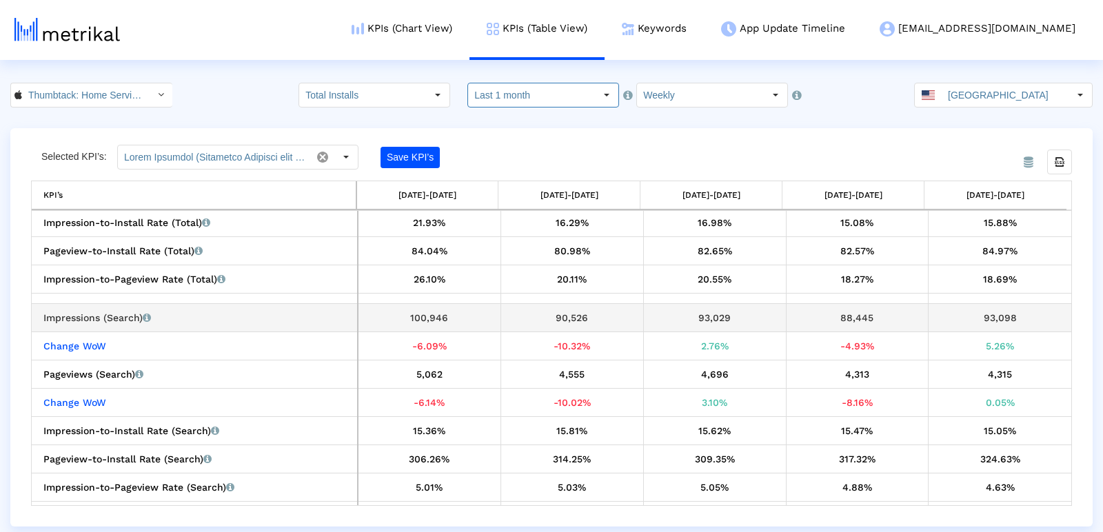
scroll to position [1113, 0]
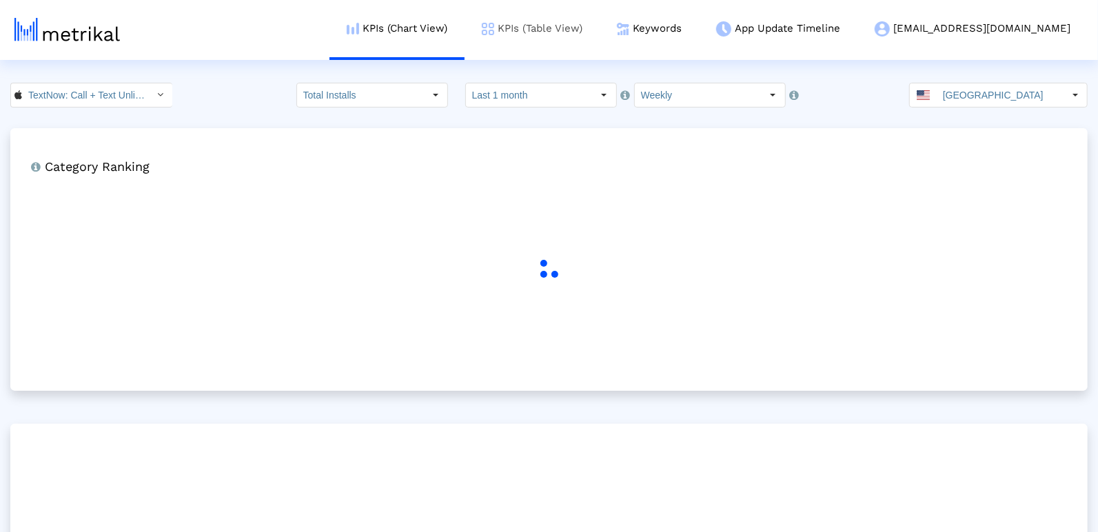
click at [600, 32] on link "KPIs (Table View)" at bounding box center [532, 28] width 135 height 57
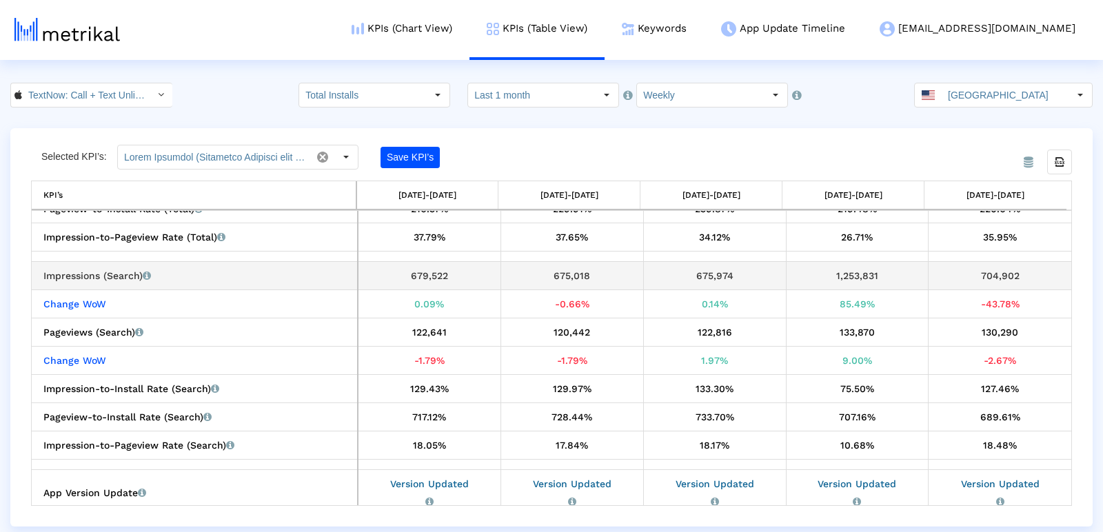
scroll to position [1155, 0]
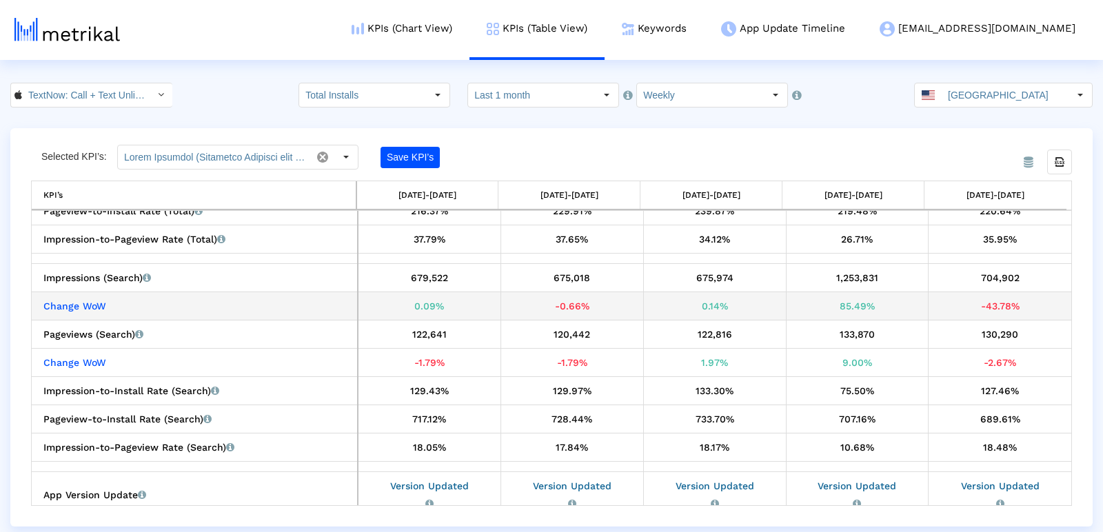
click at [1009, 304] on div "-43.78%" at bounding box center [999, 306] width 133 height 18
click at [1008, 304] on div "-43.78%" at bounding box center [999, 306] width 133 height 18
copy div "-43.78%"
